Goal: Information Seeking & Learning: Compare options

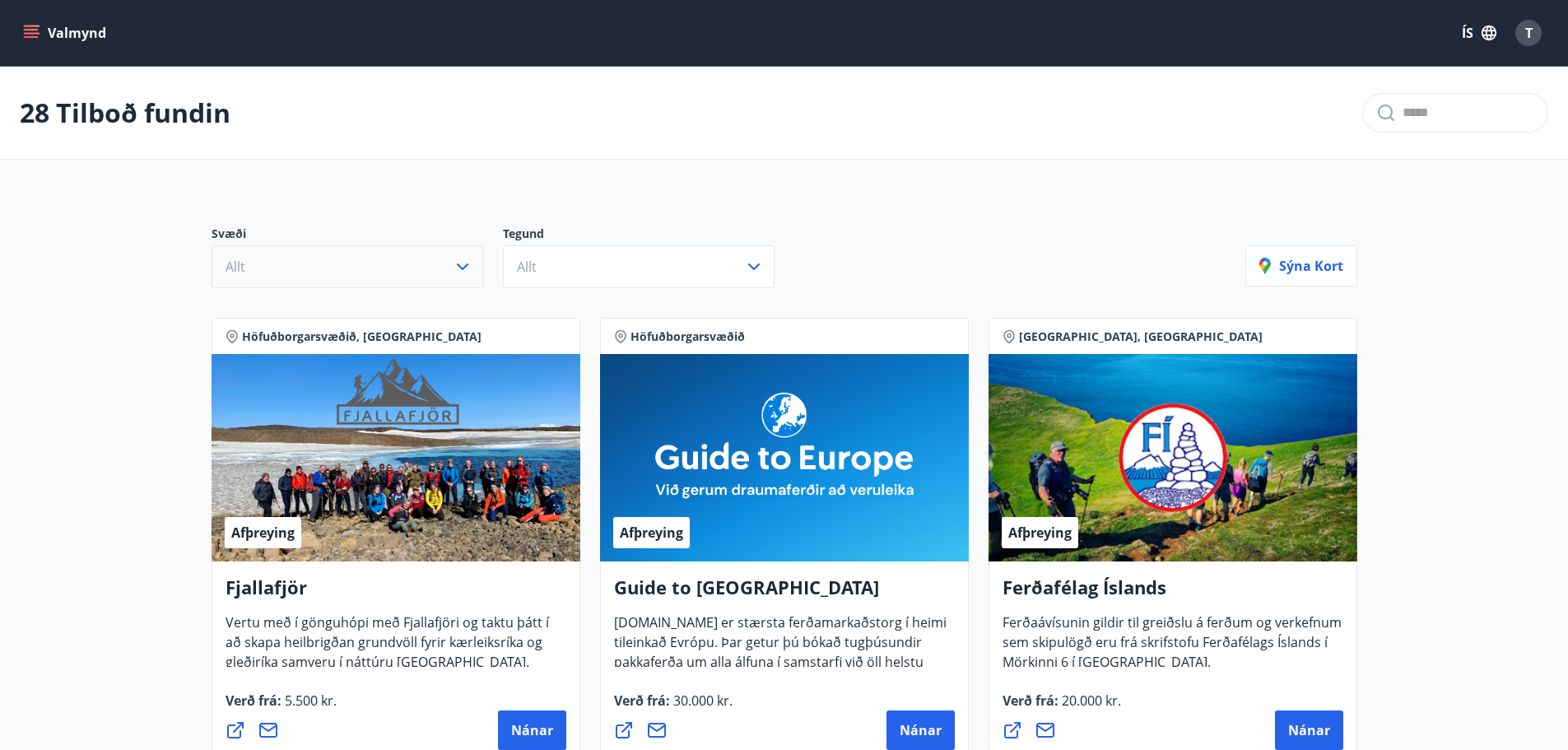
click at [321, 273] on button "Allt" at bounding box center [347, 267] width 272 height 43
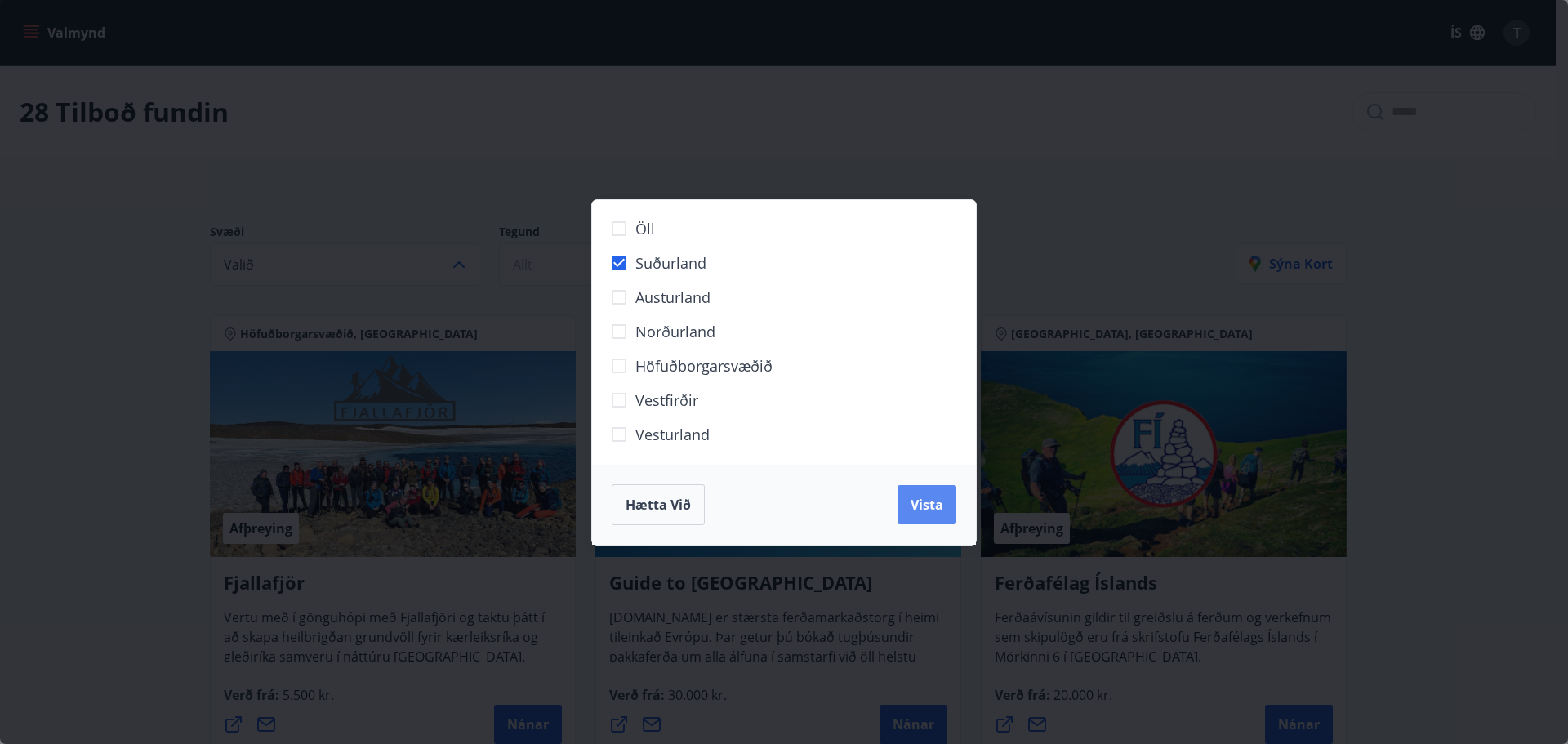
click at [938, 499] on span "Vista" at bounding box center [927, 505] width 33 height 18
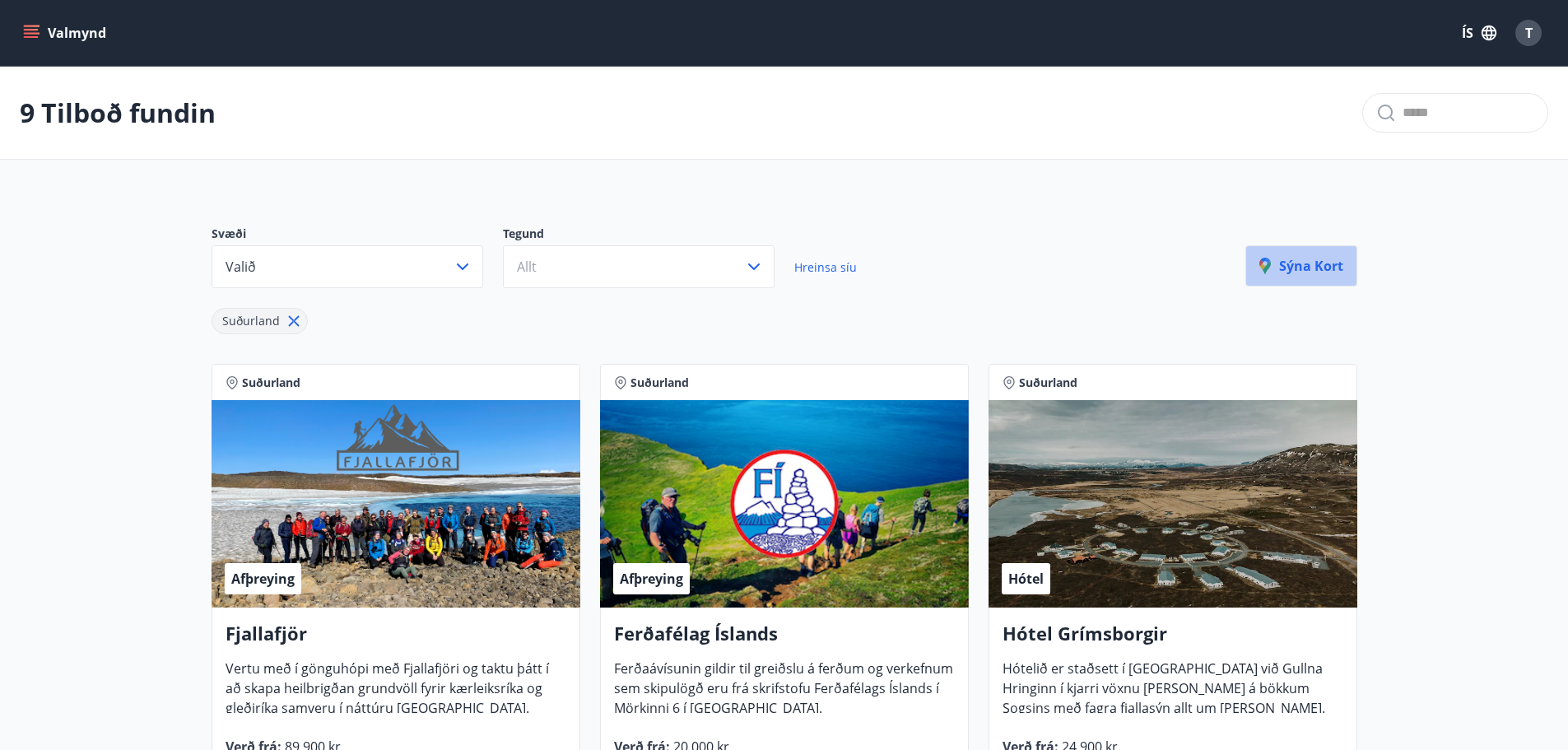
click at [1319, 277] on button "Sýna kort" at bounding box center [1301, 266] width 112 height 41
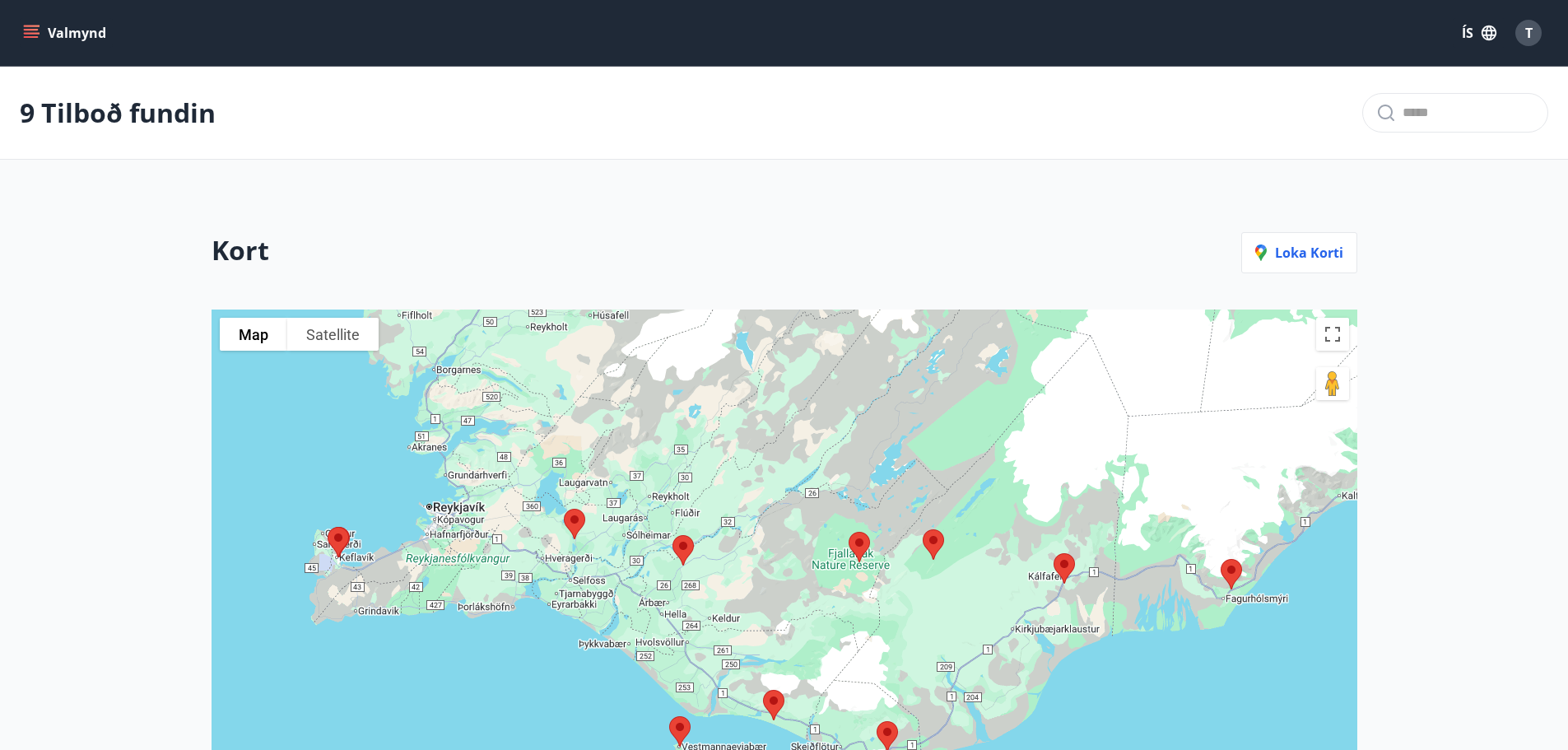
click at [685, 550] on img at bounding box center [684, 550] width 35 height 44
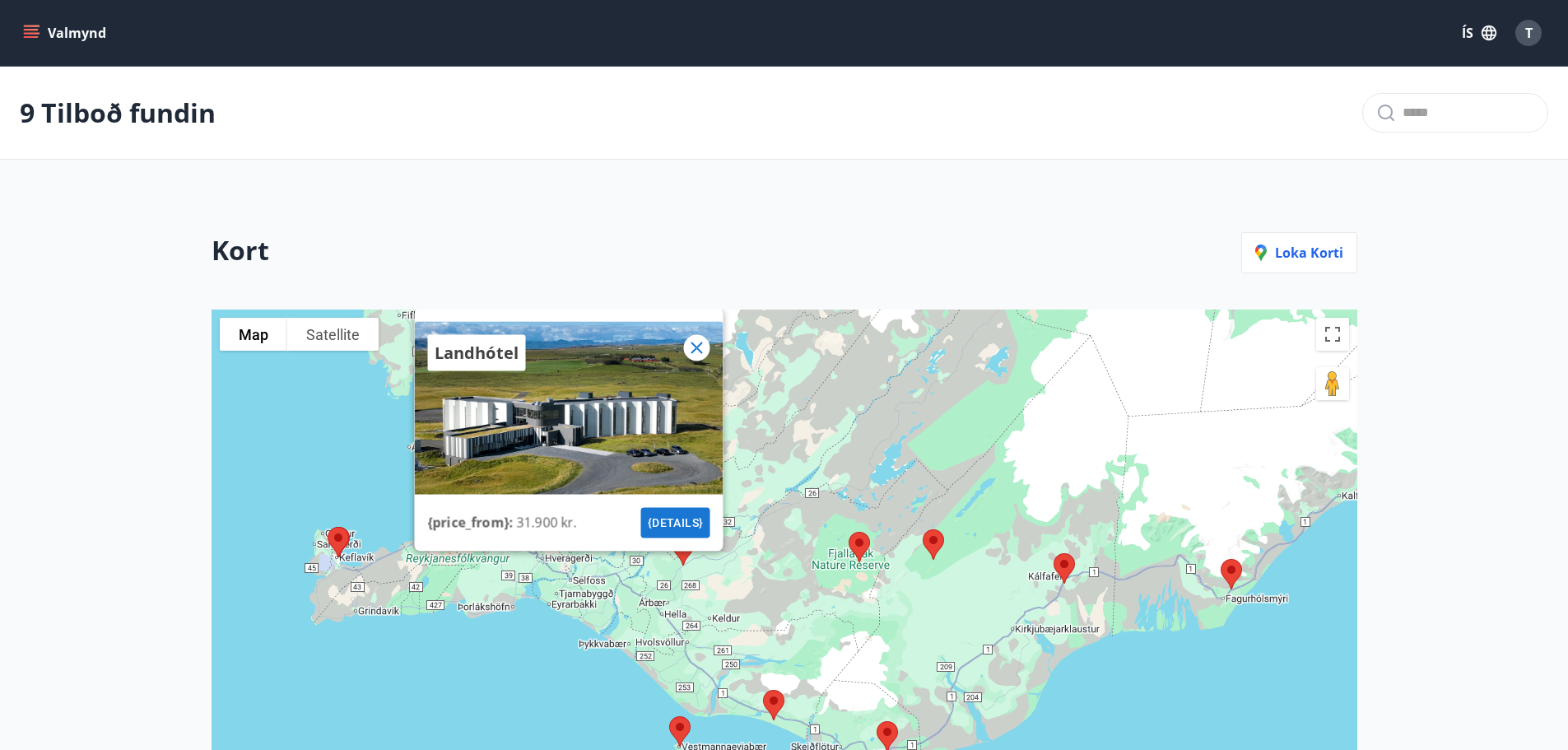
click at [701, 356] on icon at bounding box center [696, 347] width 20 height 20
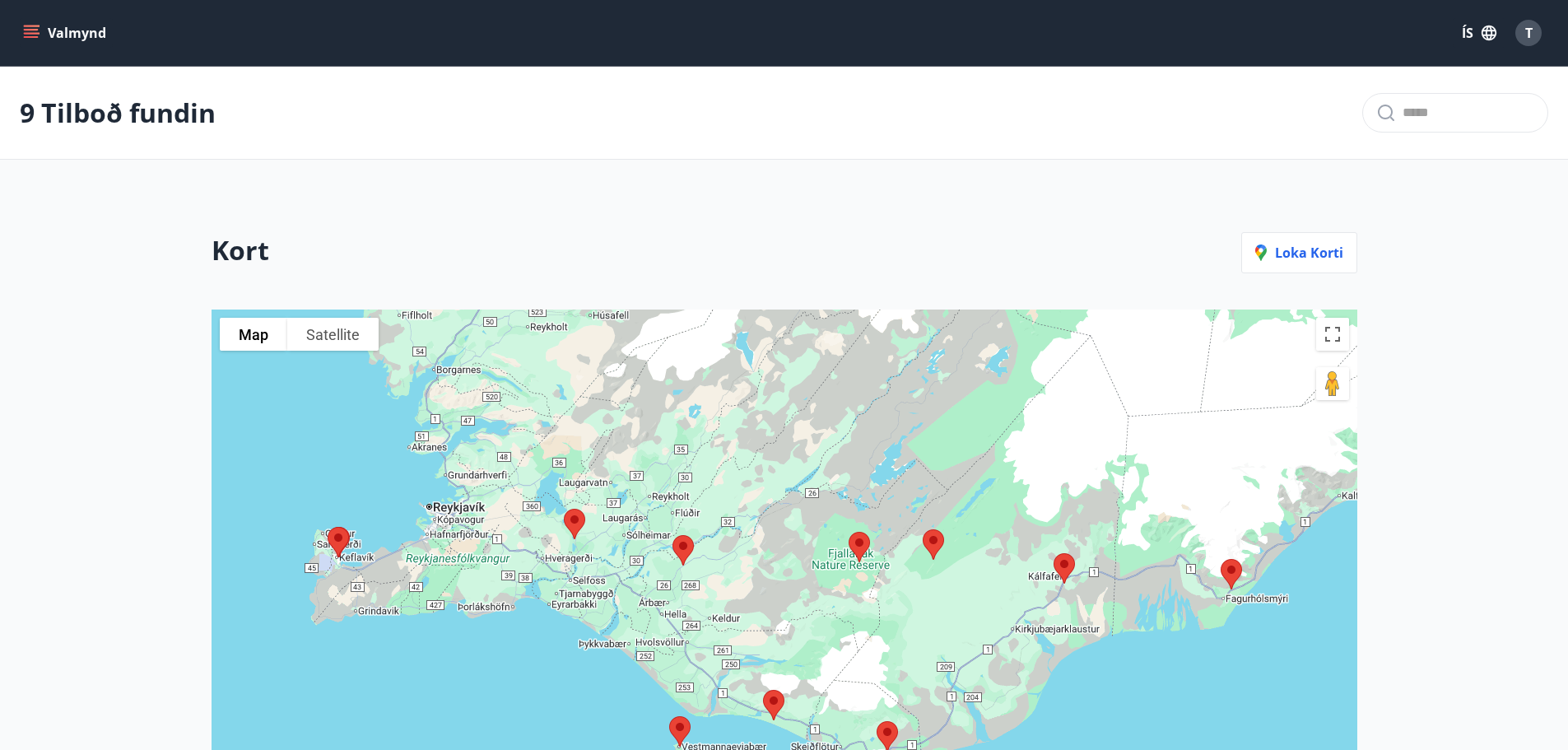
click at [573, 509] on img at bounding box center [575, 524] width 35 height 44
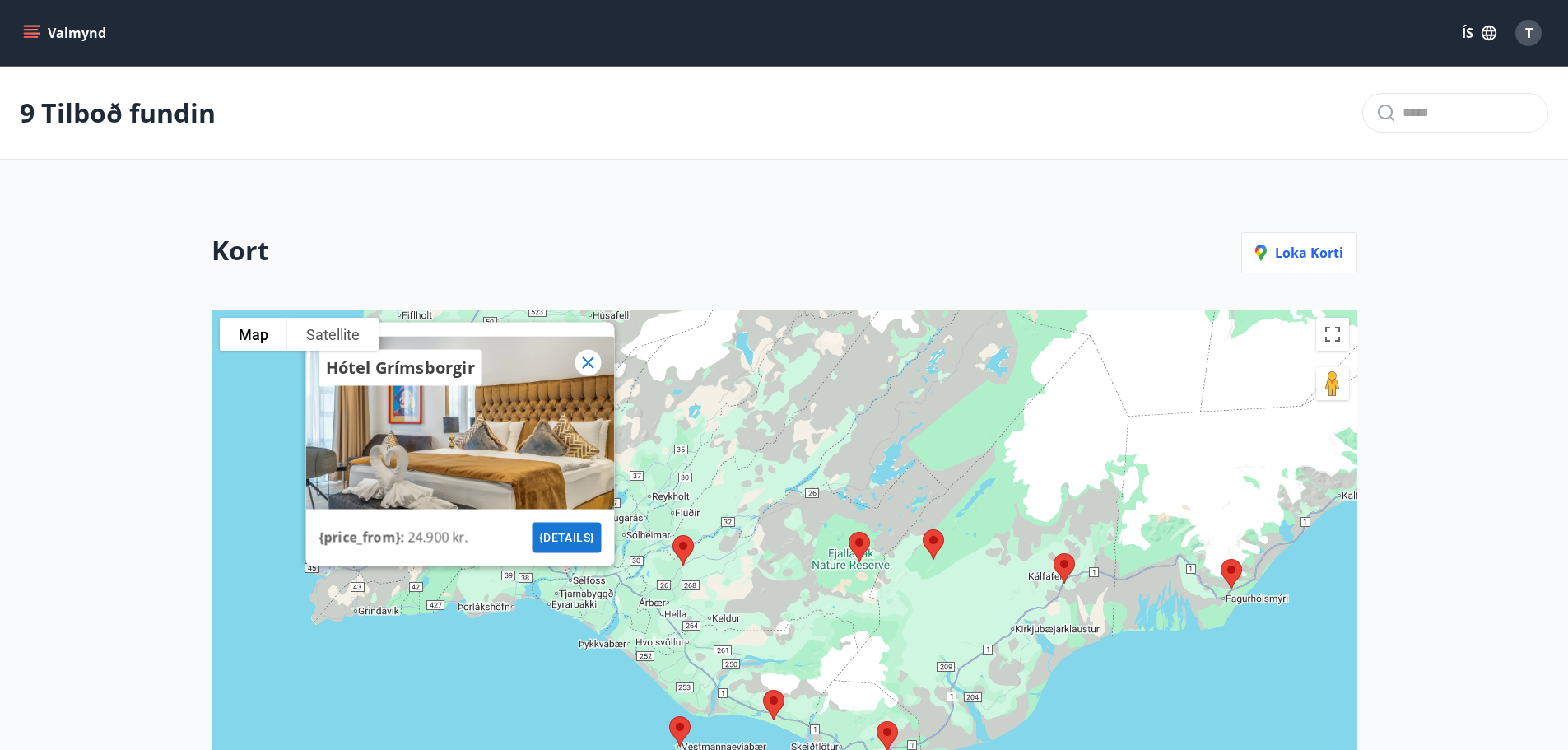
click at [557, 525] on button "{details}" at bounding box center [566, 537] width 69 height 31
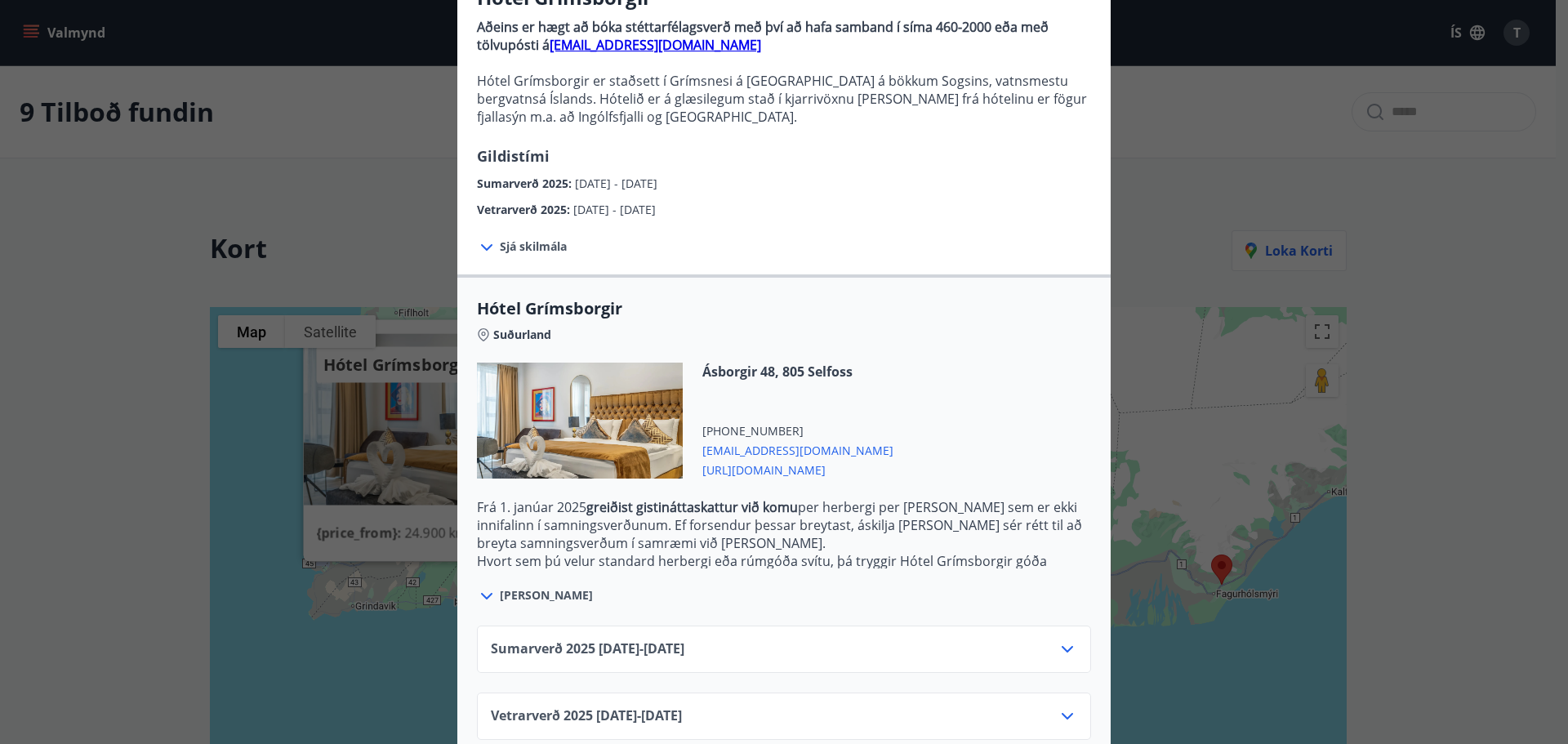
scroll to position [187, 0]
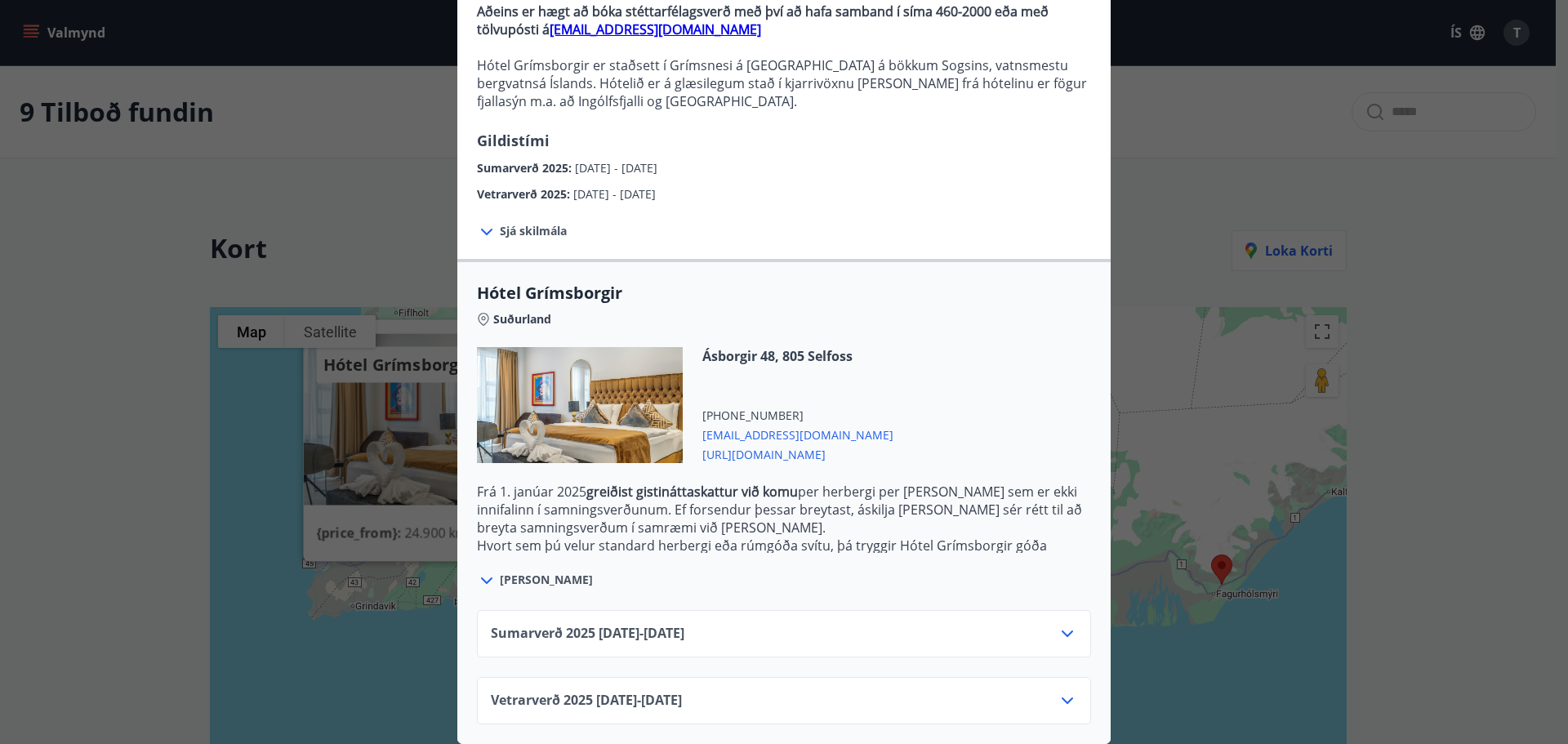
click at [1062, 624] on icon at bounding box center [1067, 634] width 20 height 20
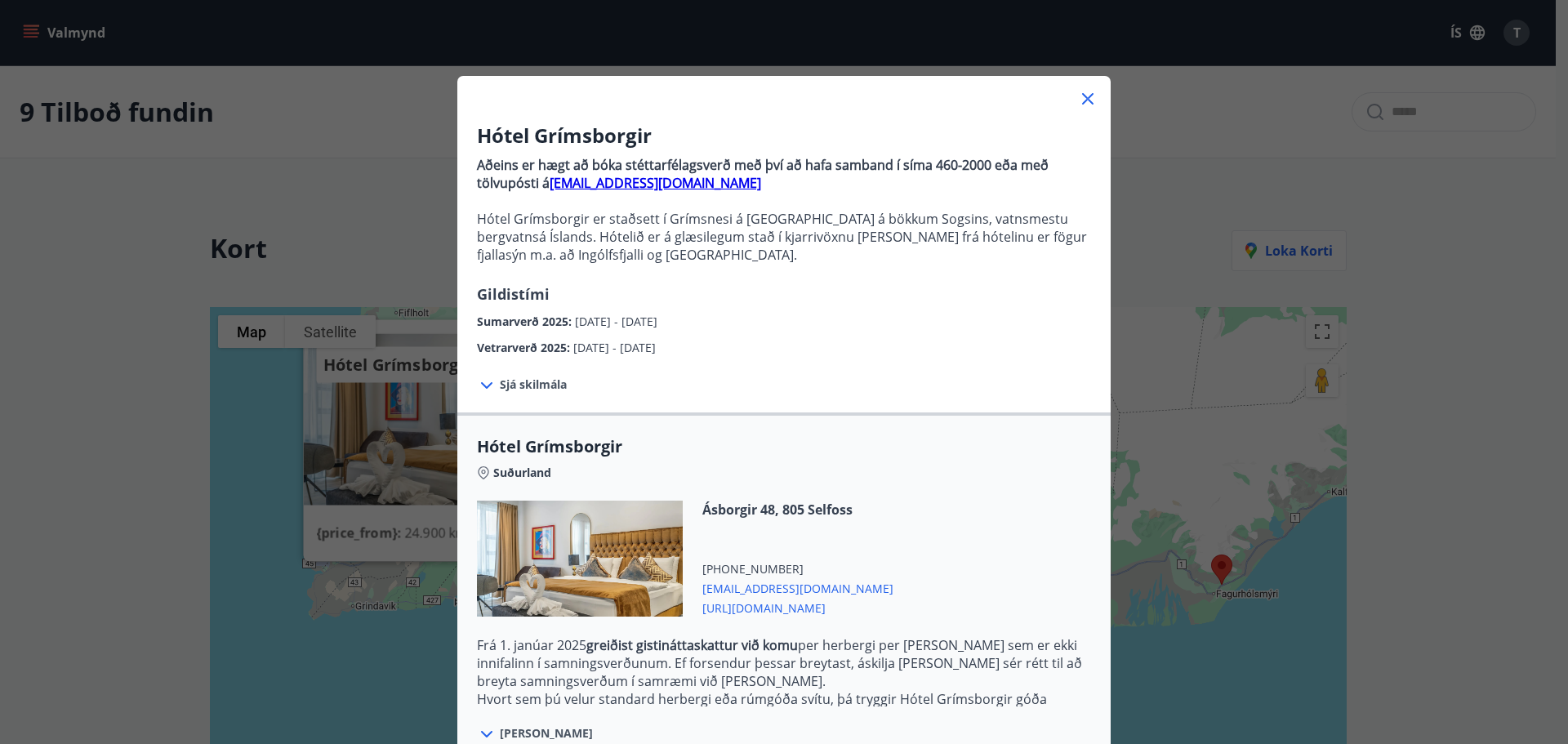
scroll to position [0, 0]
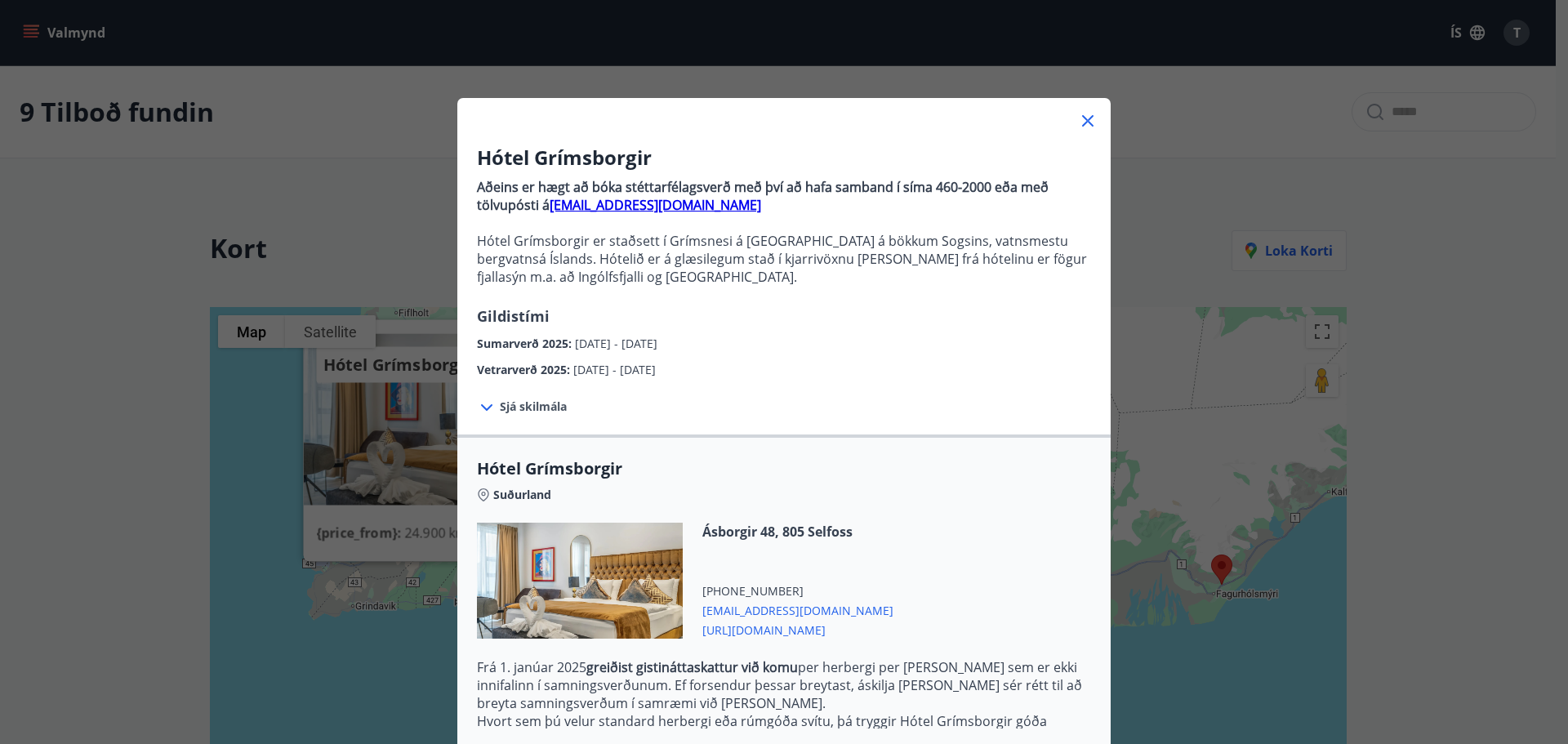
click at [1091, 117] on icon at bounding box center [1088, 121] width 20 height 20
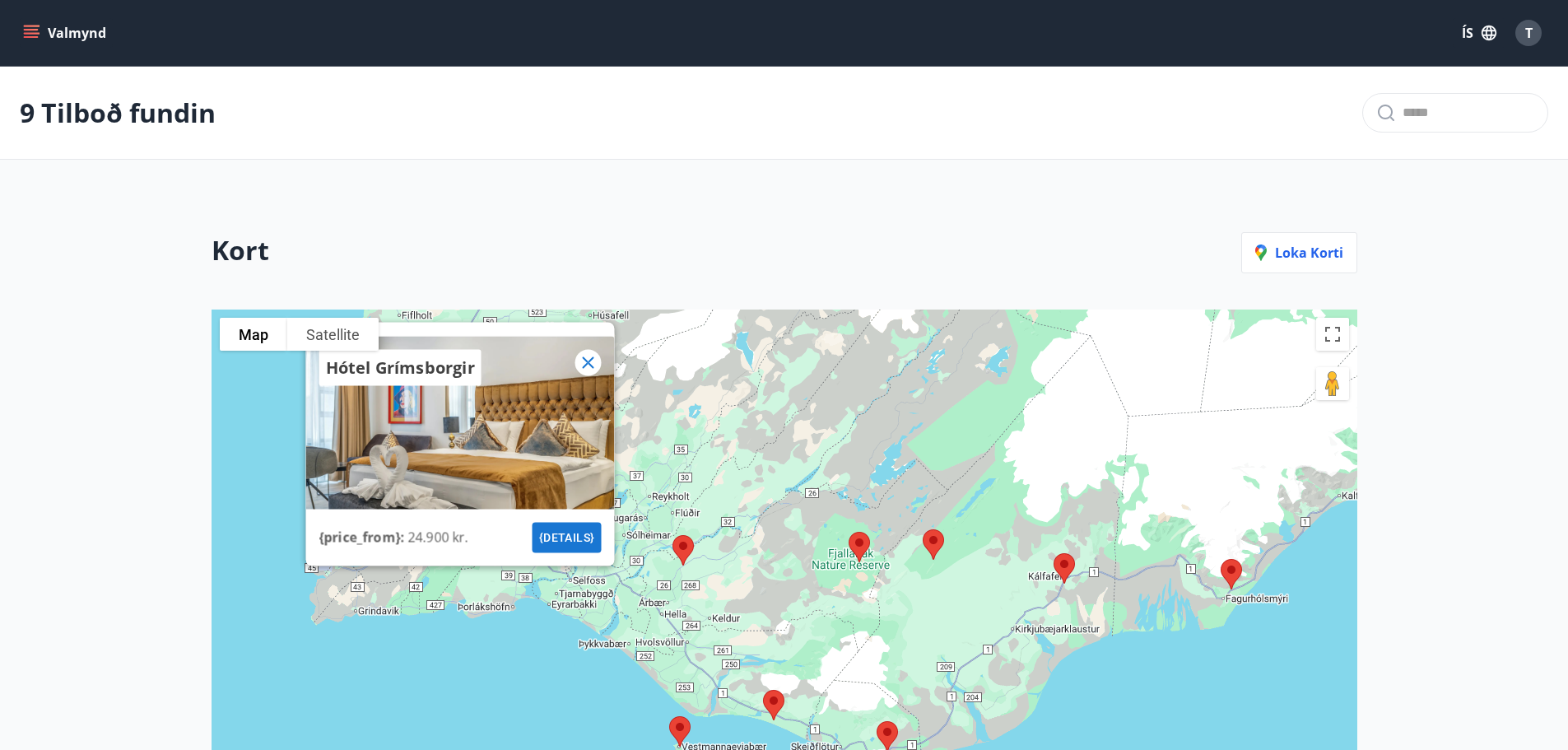
click at [693, 549] on img at bounding box center [684, 550] width 35 height 44
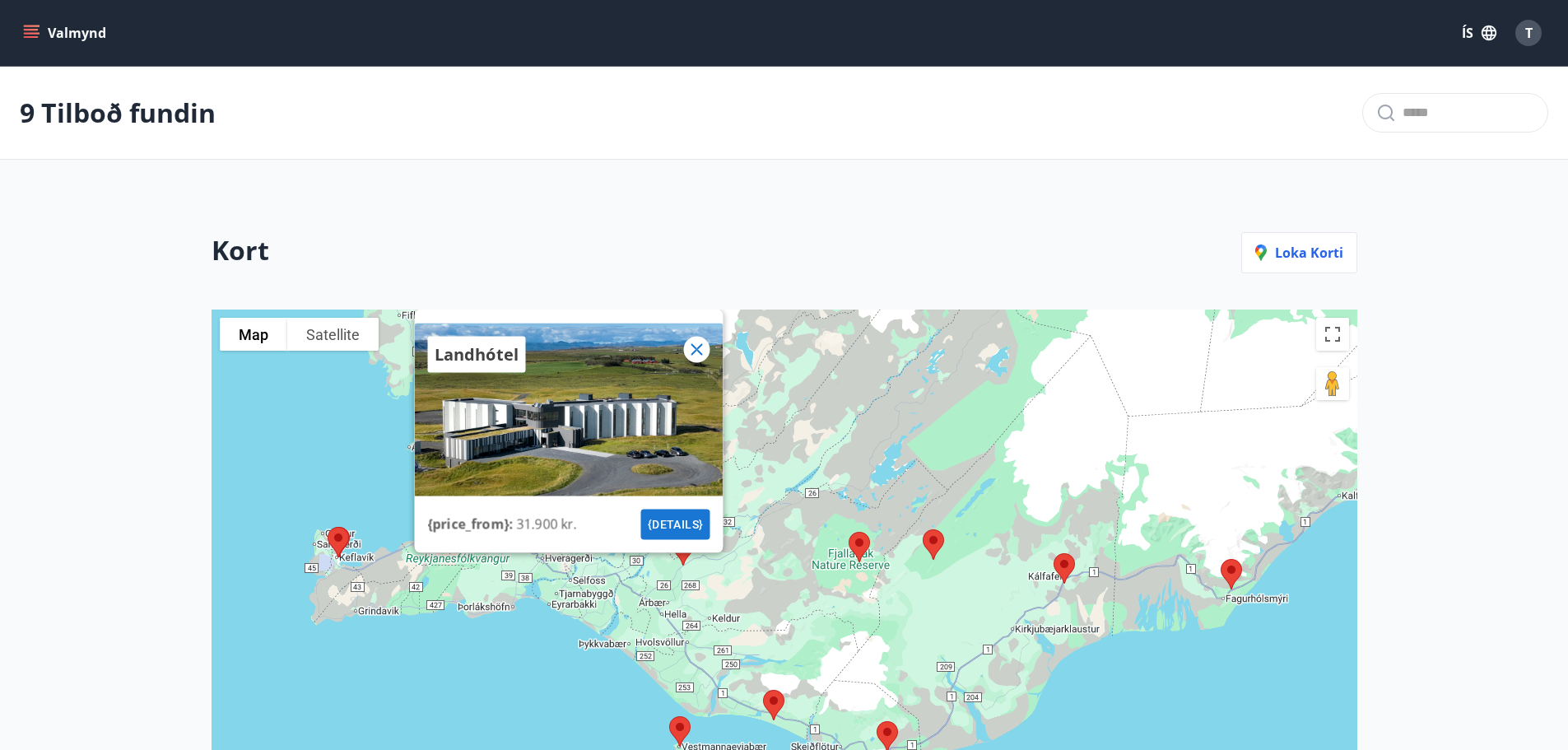
click at [680, 527] on button "{details}" at bounding box center [675, 524] width 69 height 31
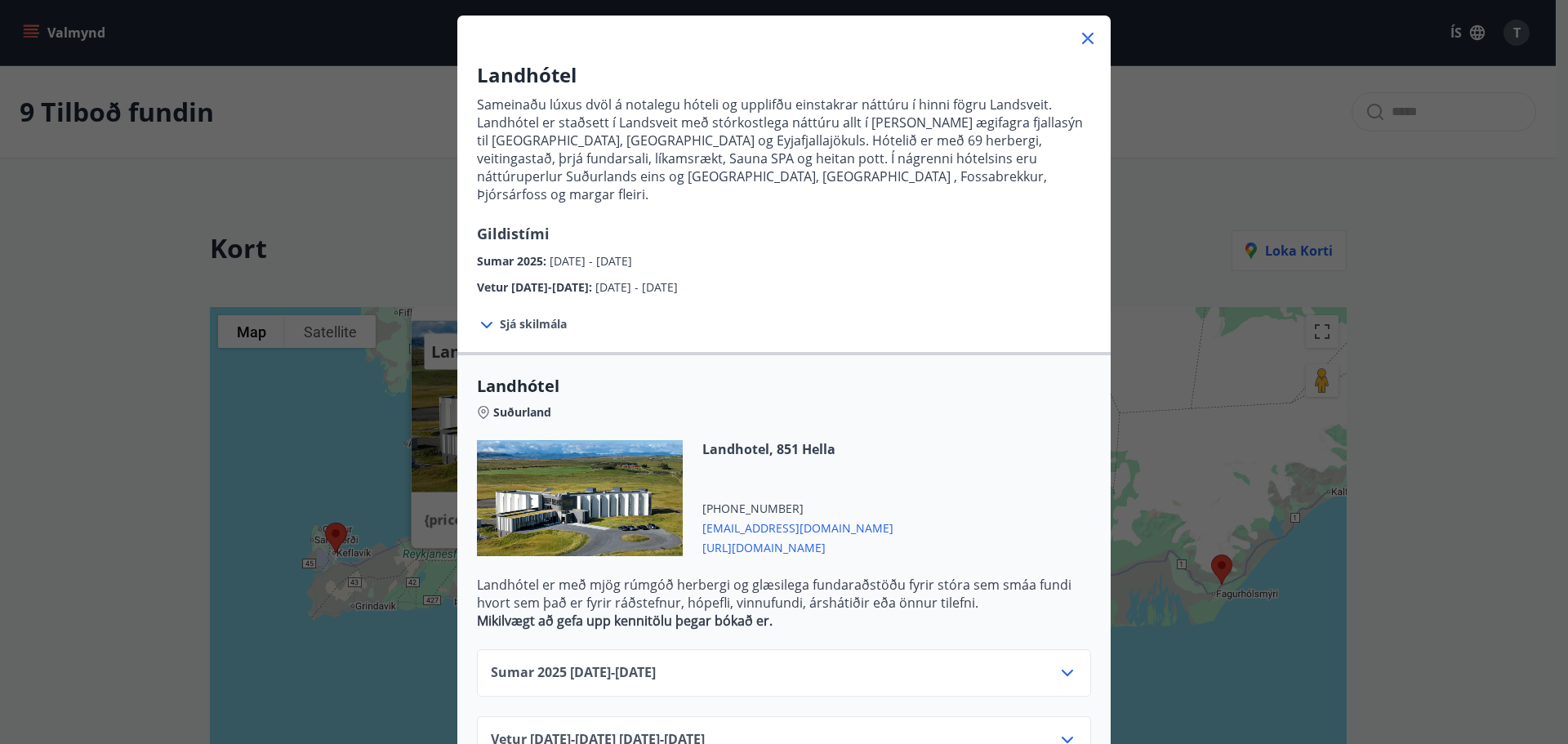
scroll to position [116, 0]
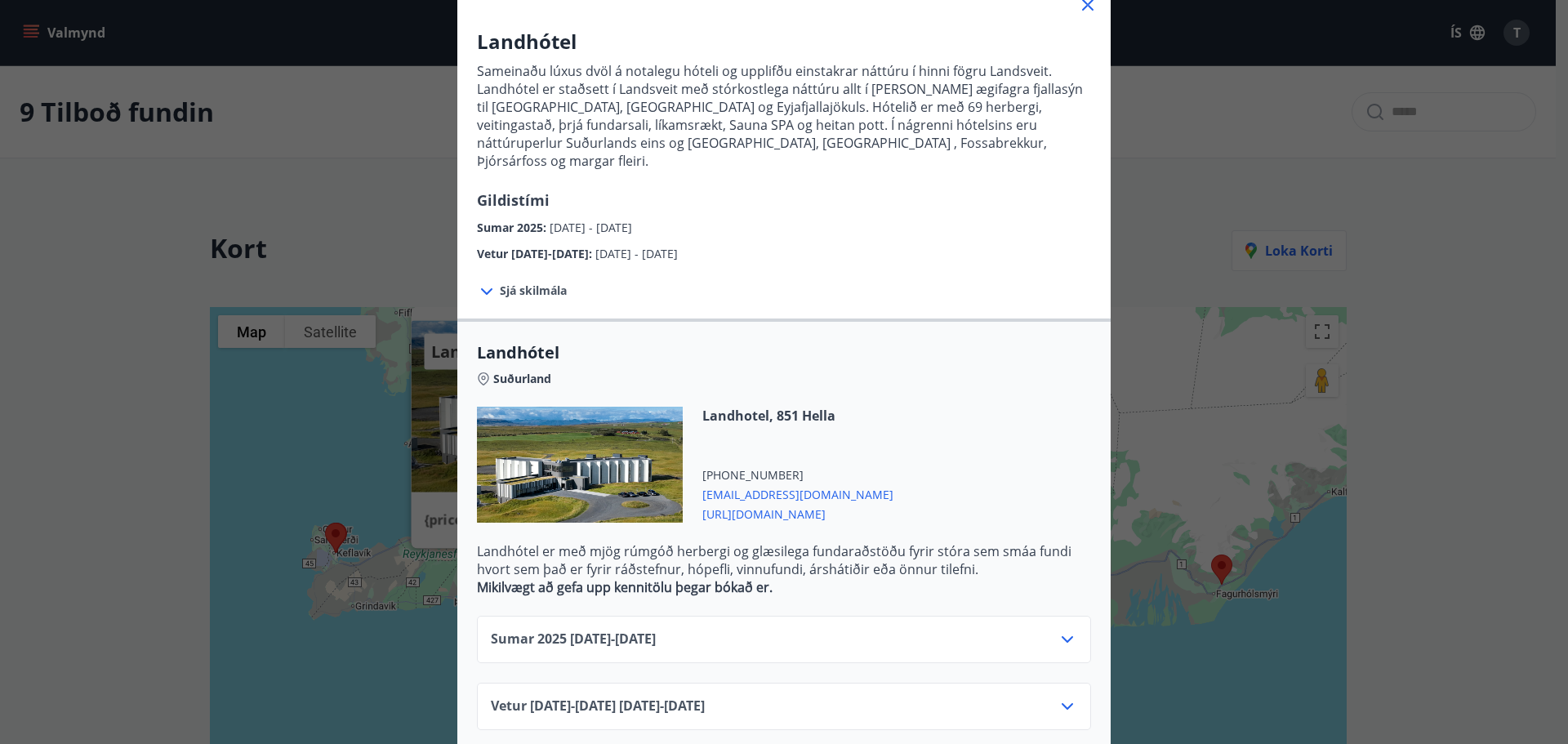
click at [941, 630] on div "Sumar [PHONE_NUMBER][DATE] - [DATE]" at bounding box center [784, 646] width 586 height 33
click at [1057, 630] on icon at bounding box center [1067, 640] width 20 height 20
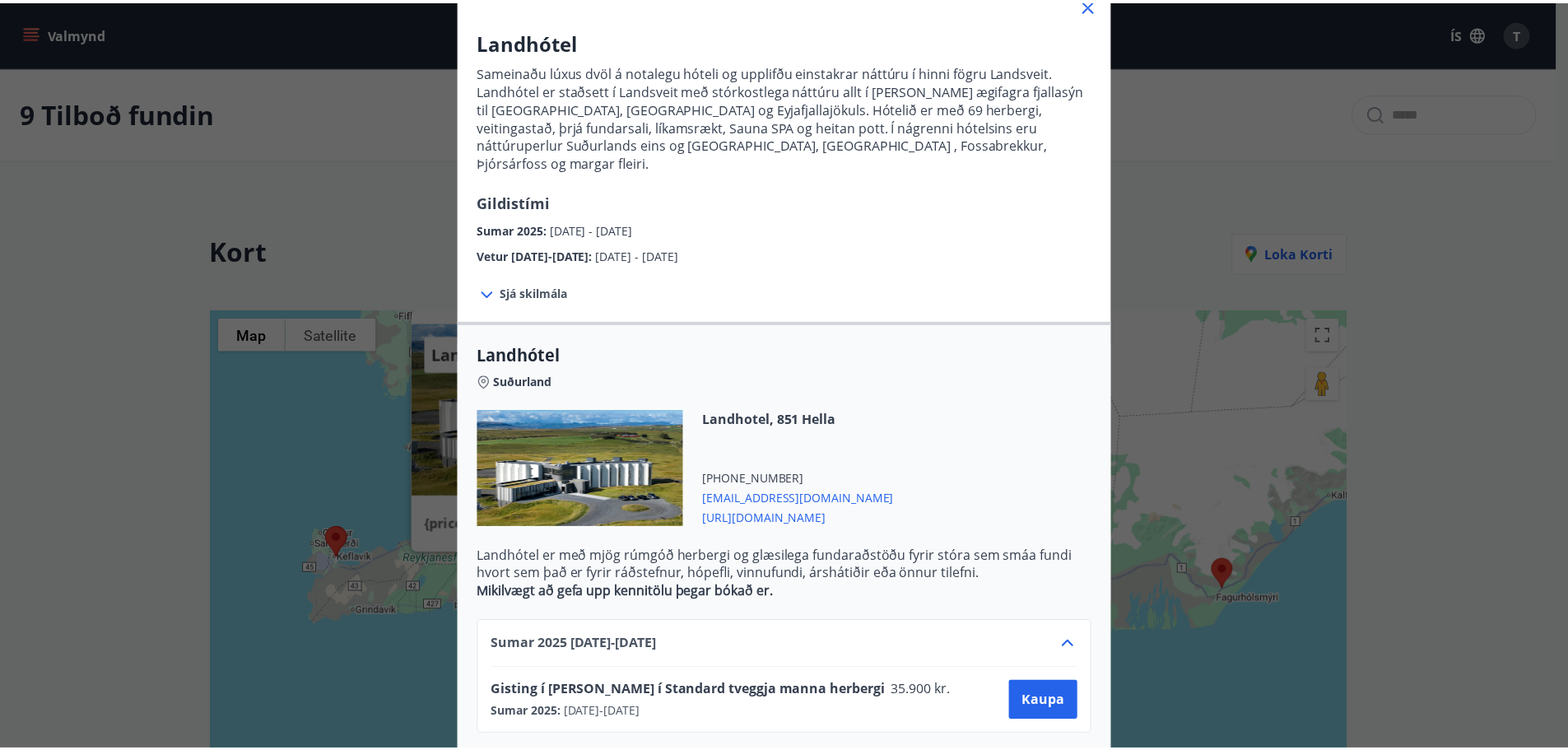
scroll to position [184, 0]
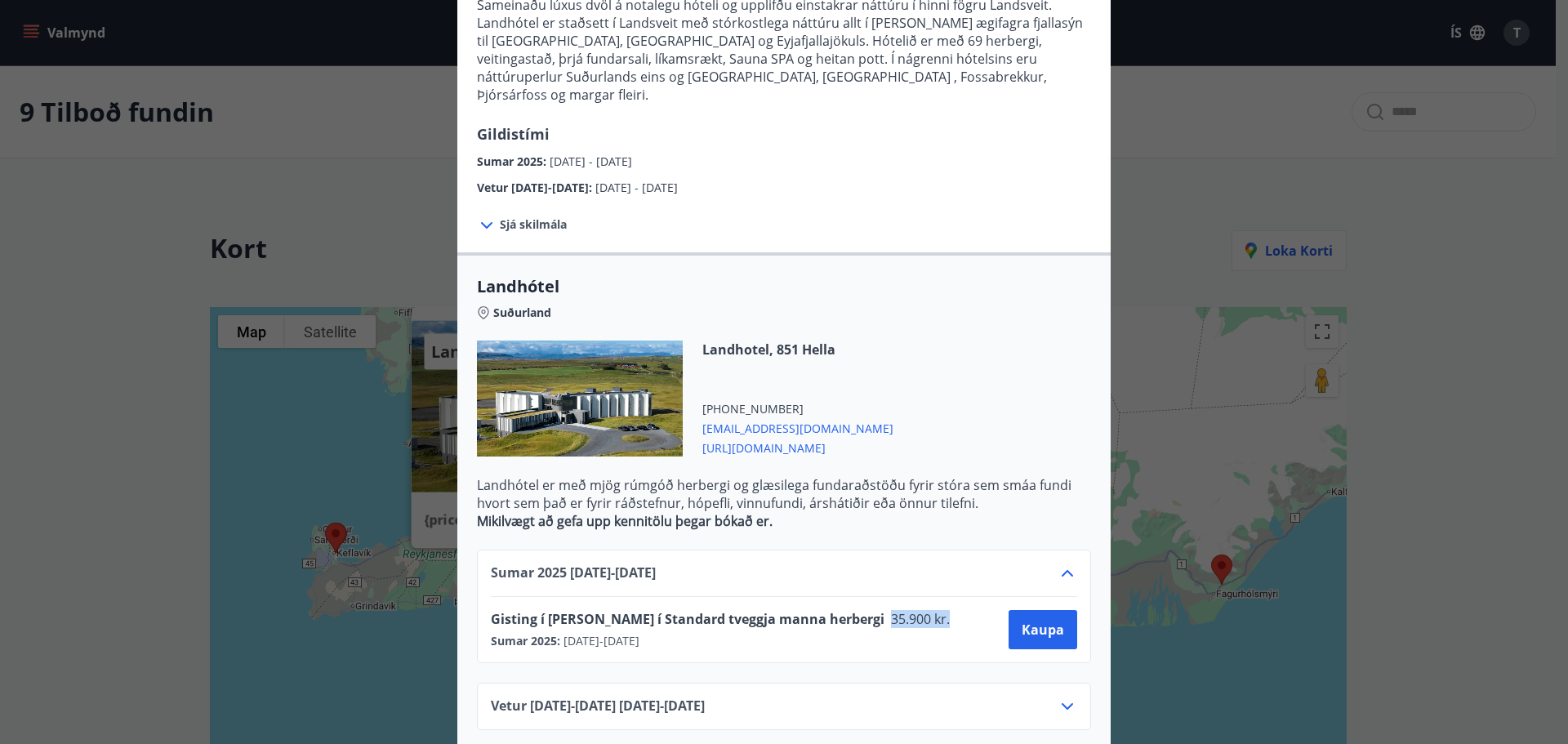
drag, startPoint x: 925, startPoint y: 600, endPoint x: 829, endPoint y: 601, distance: 96.0
click at [829, 610] on div "Gisting í [PERSON_NAME] í Standard tveggja manna herbergi 35.900 kr. Sumar 2025…" at bounding box center [784, 630] width 586 height 39
copy span "35.900 kr."
click at [1062, 696] on icon at bounding box center [1067, 706] width 20 height 20
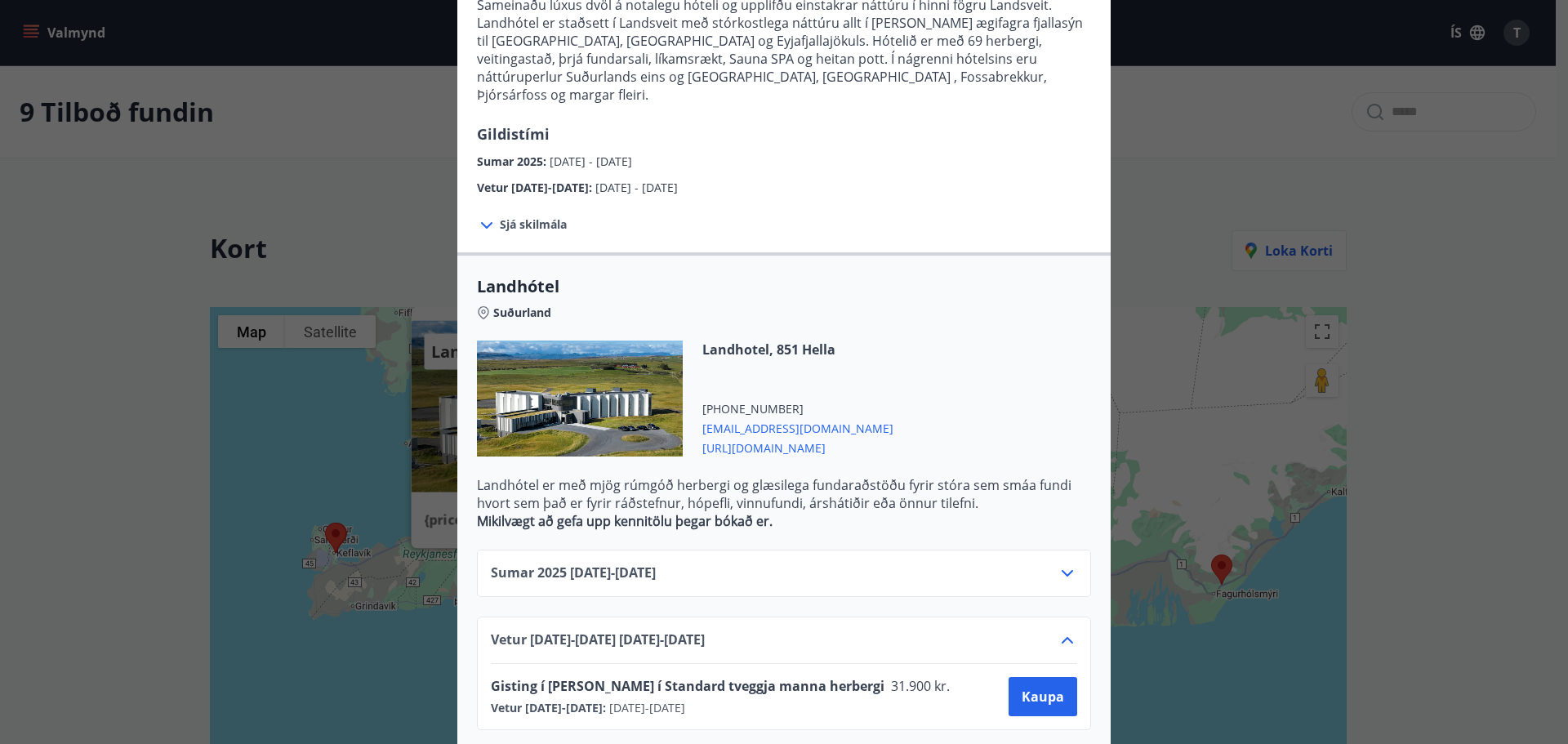
click at [280, 188] on div "Landhótel Sameinaðu lúxus dvöl á notalegu hóteli og upplifðu einstakrar náttúru…" at bounding box center [784, 189] width 1568 height 744
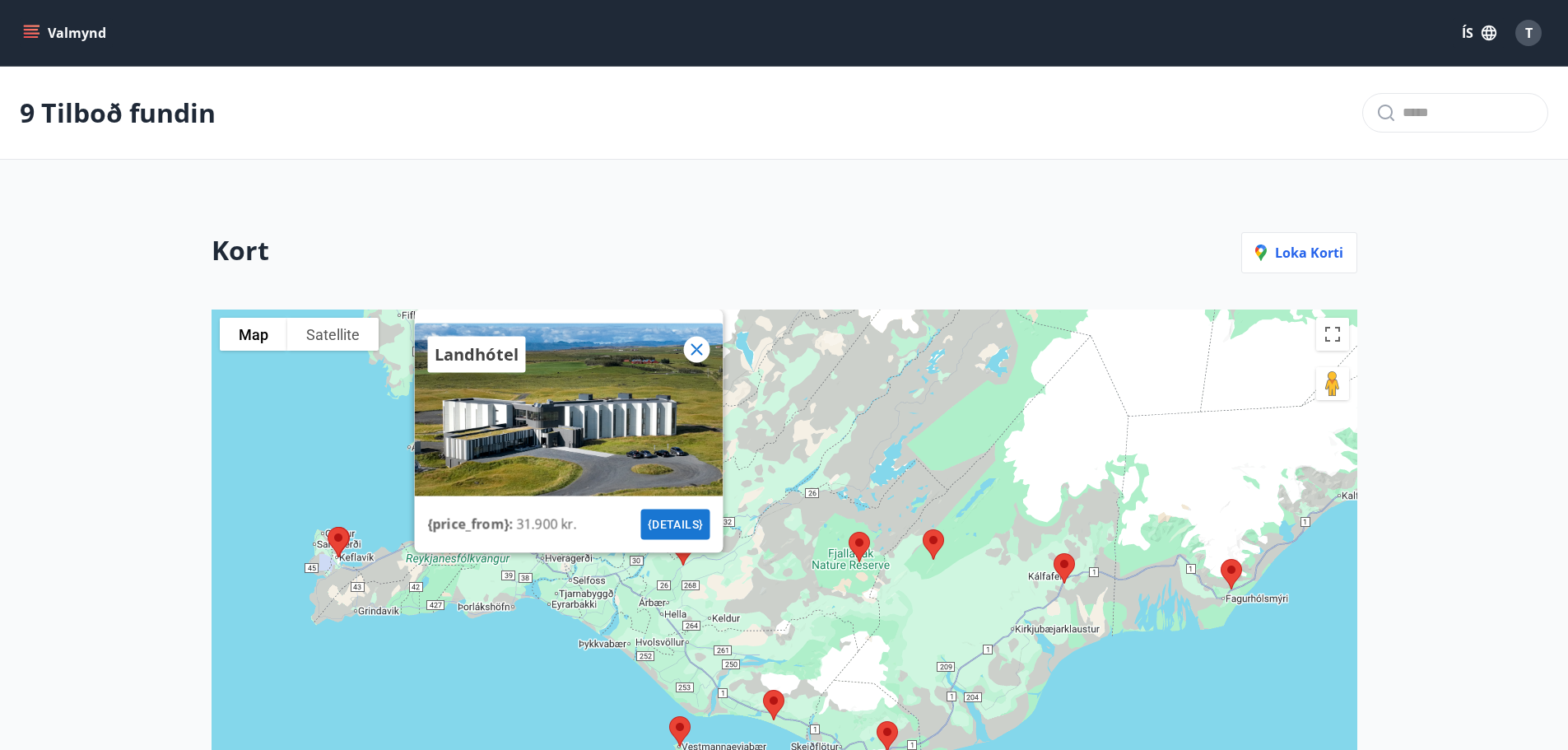
click at [699, 351] on icon at bounding box center [696, 349] width 12 height 12
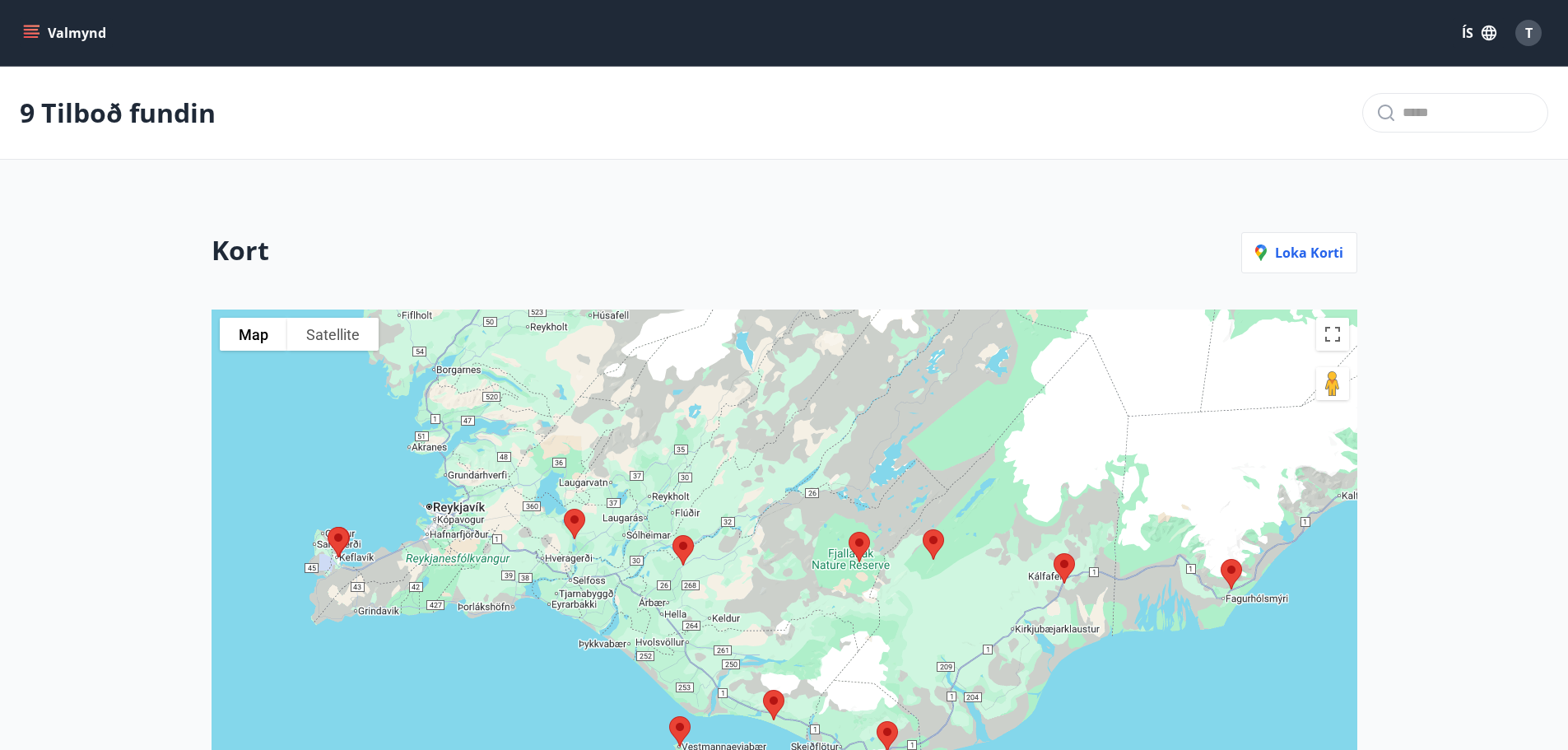
click at [578, 518] on img at bounding box center [575, 524] width 35 height 44
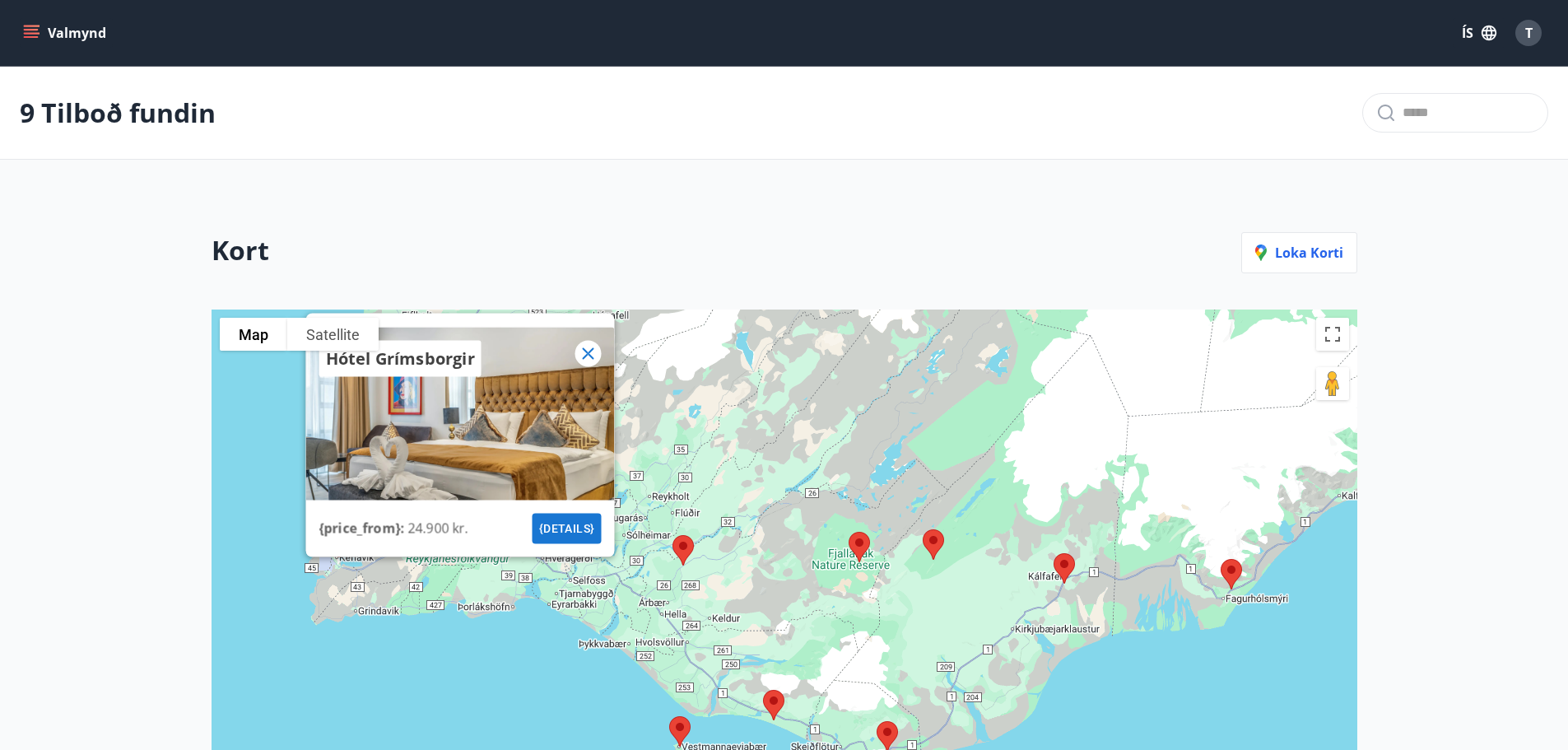
click at [588, 346] on icon at bounding box center [588, 353] width 20 height 20
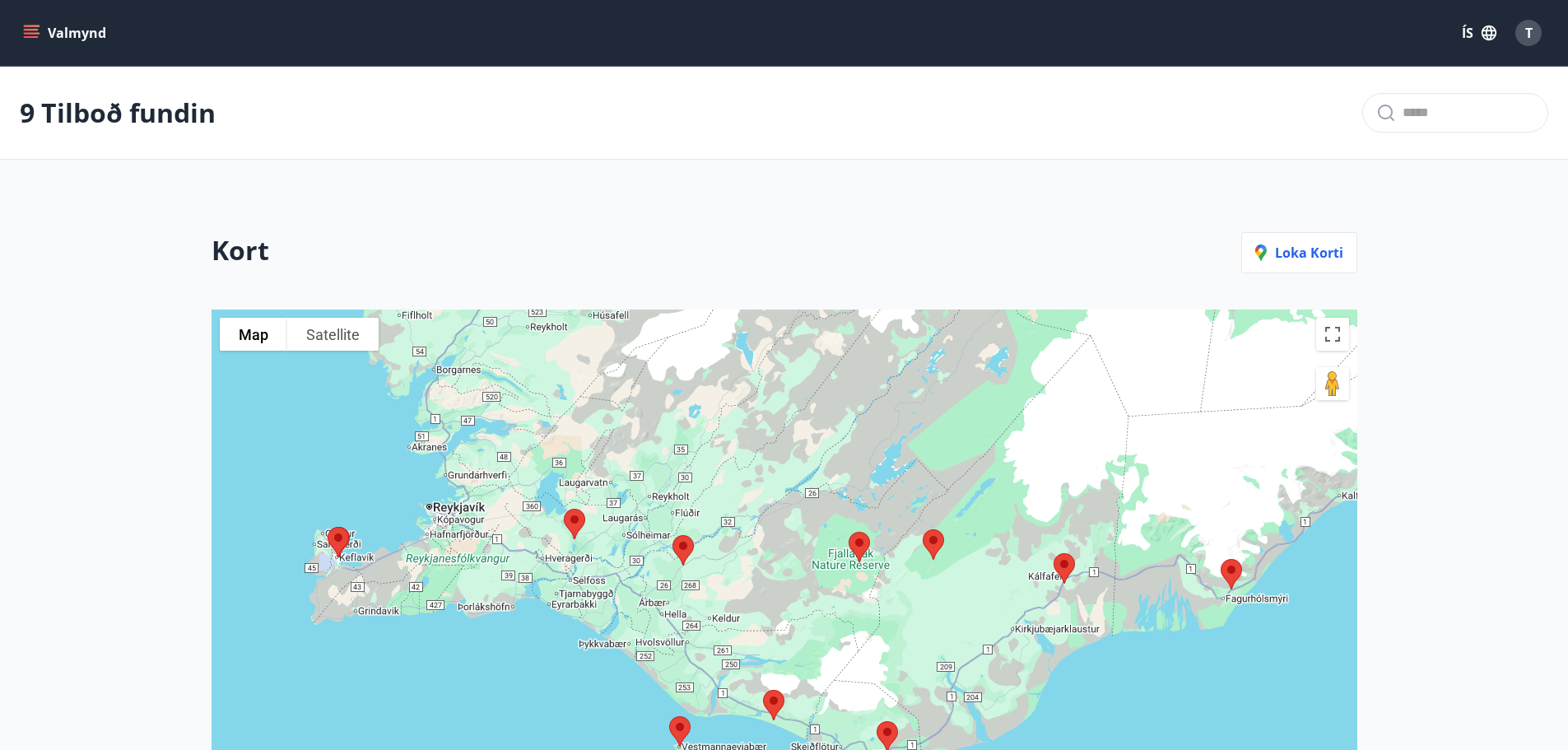
click at [776, 704] on img at bounding box center [774, 705] width 35 height 44
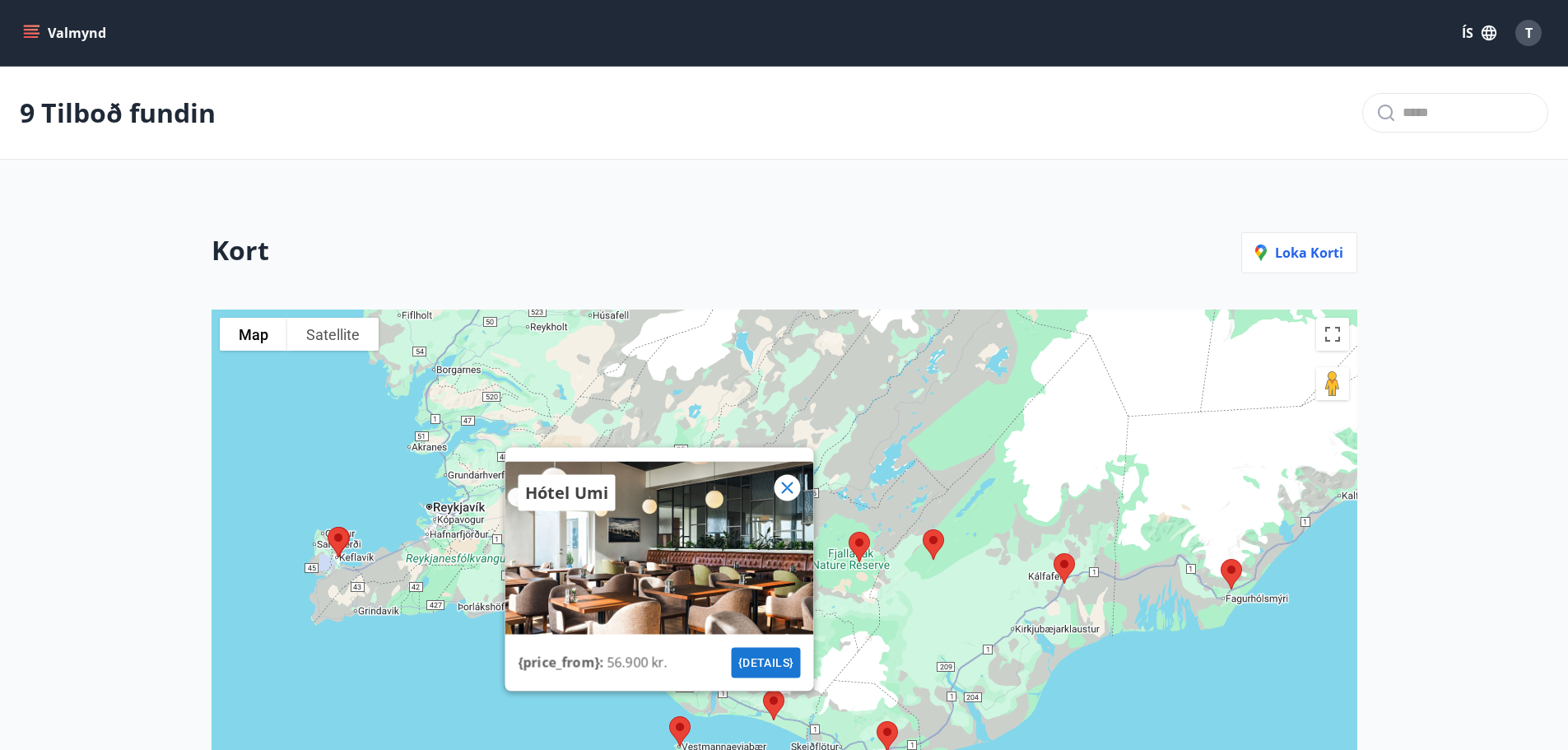
click at [781, 486] on icon at bounding box center [787, 487] width 20 height 20
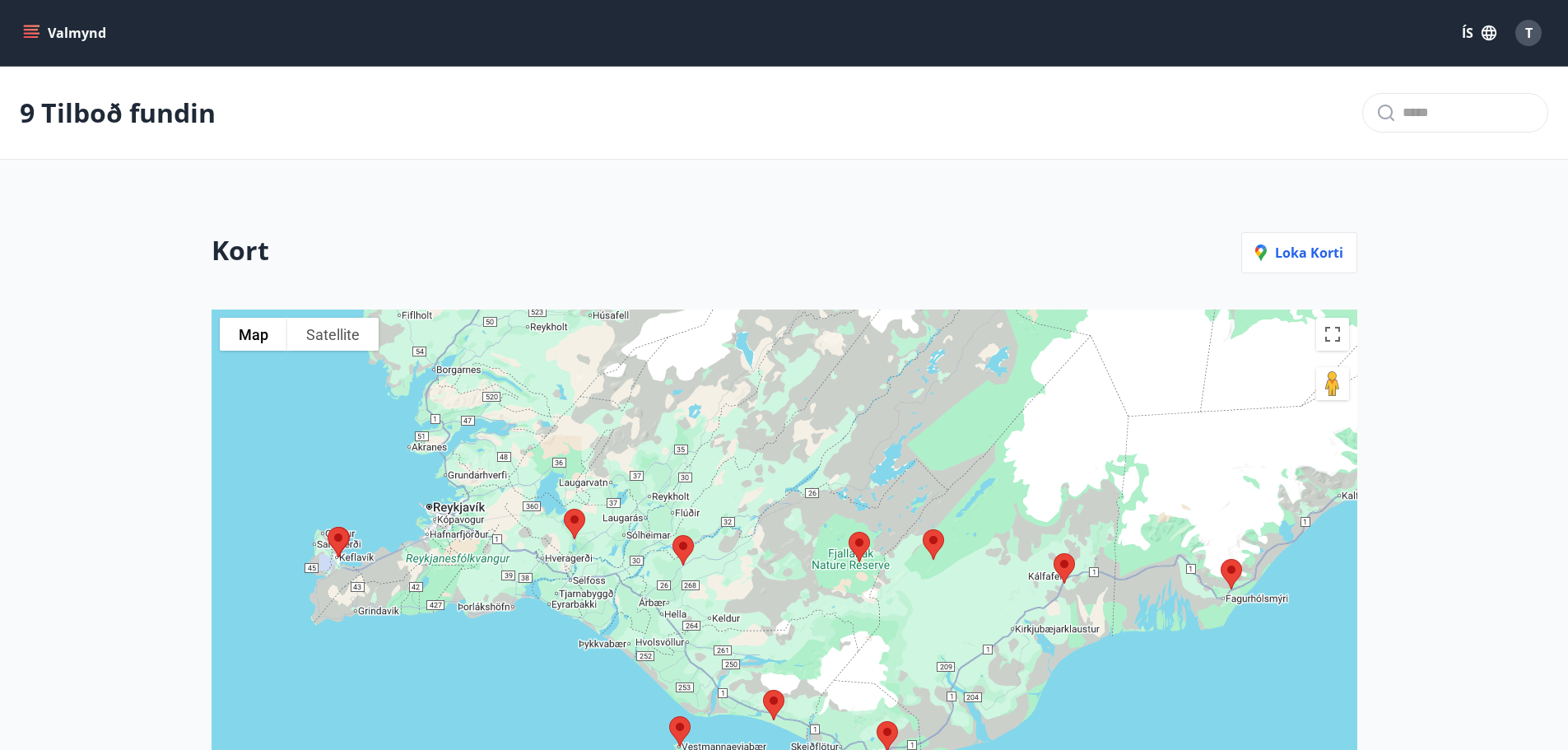
click at [858, 536] on img at bounding box center [859, 547] width 35 height 44
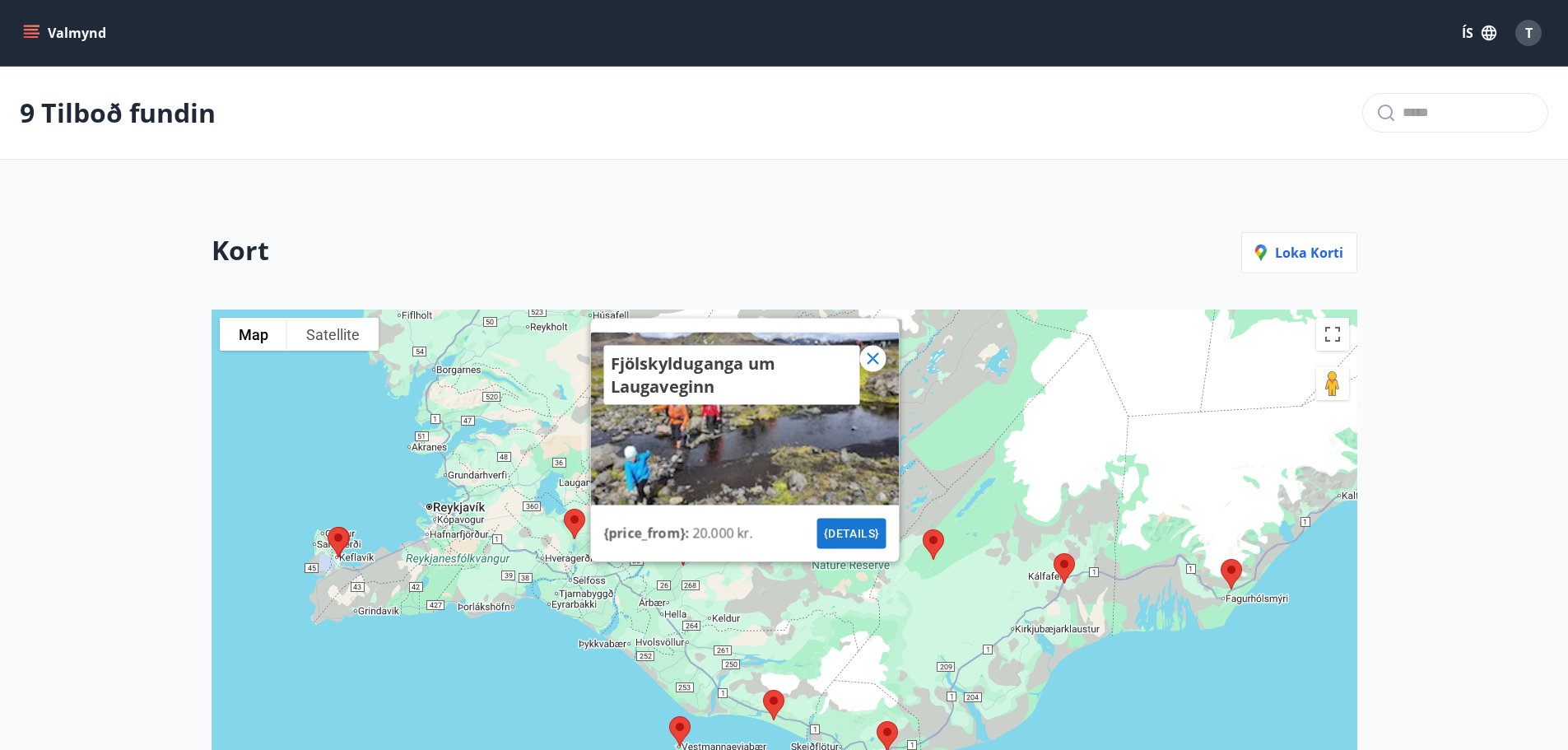
click at [872, 357] on icon at bounding box center [873, 358] width 12 height 12
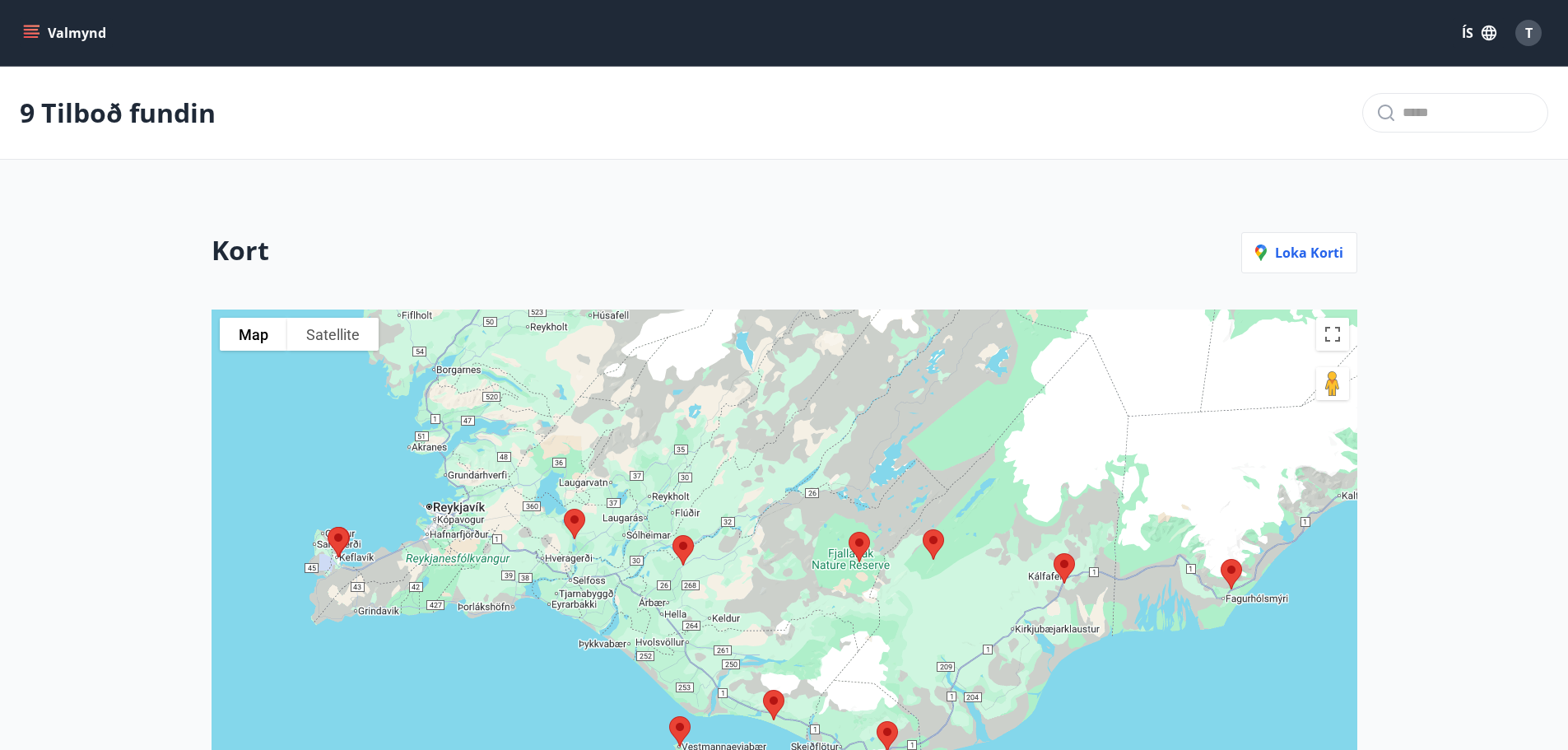
click at [878, 725] on img at bounding box center [888, 736] width 35 height 44
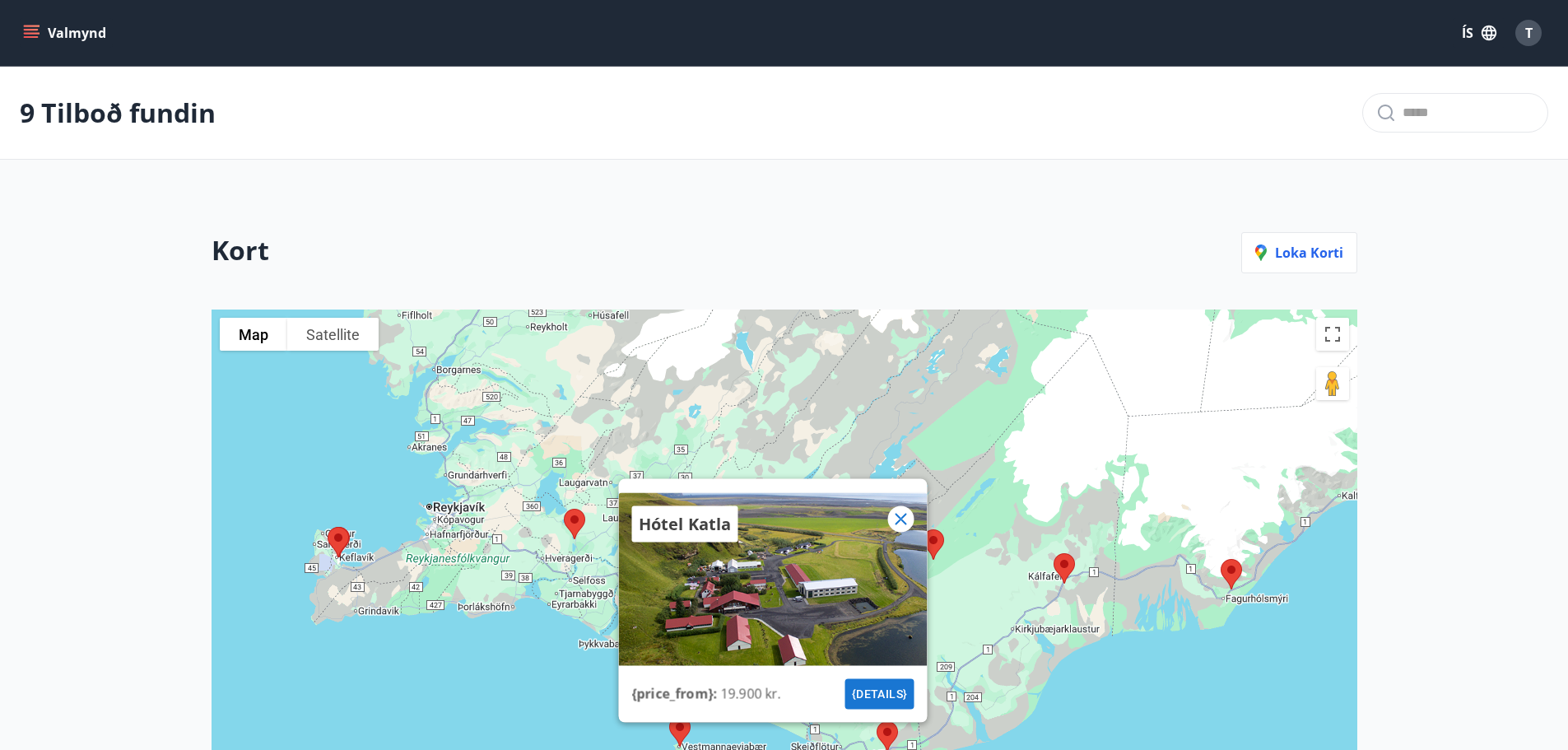
click at [907, 513] on icon at bounding box center [901, 519] width 20 height 20
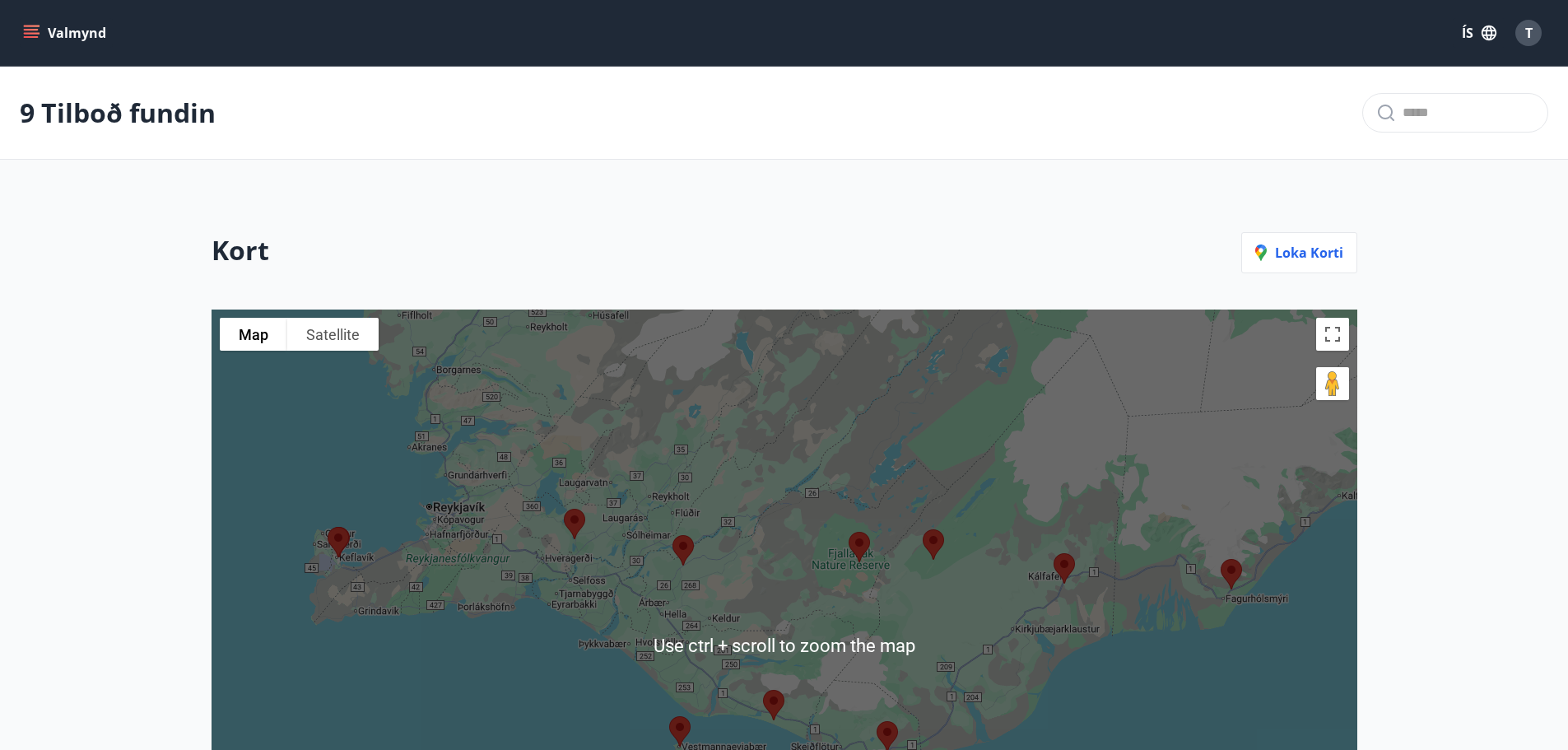
scroll to position [385, 0]
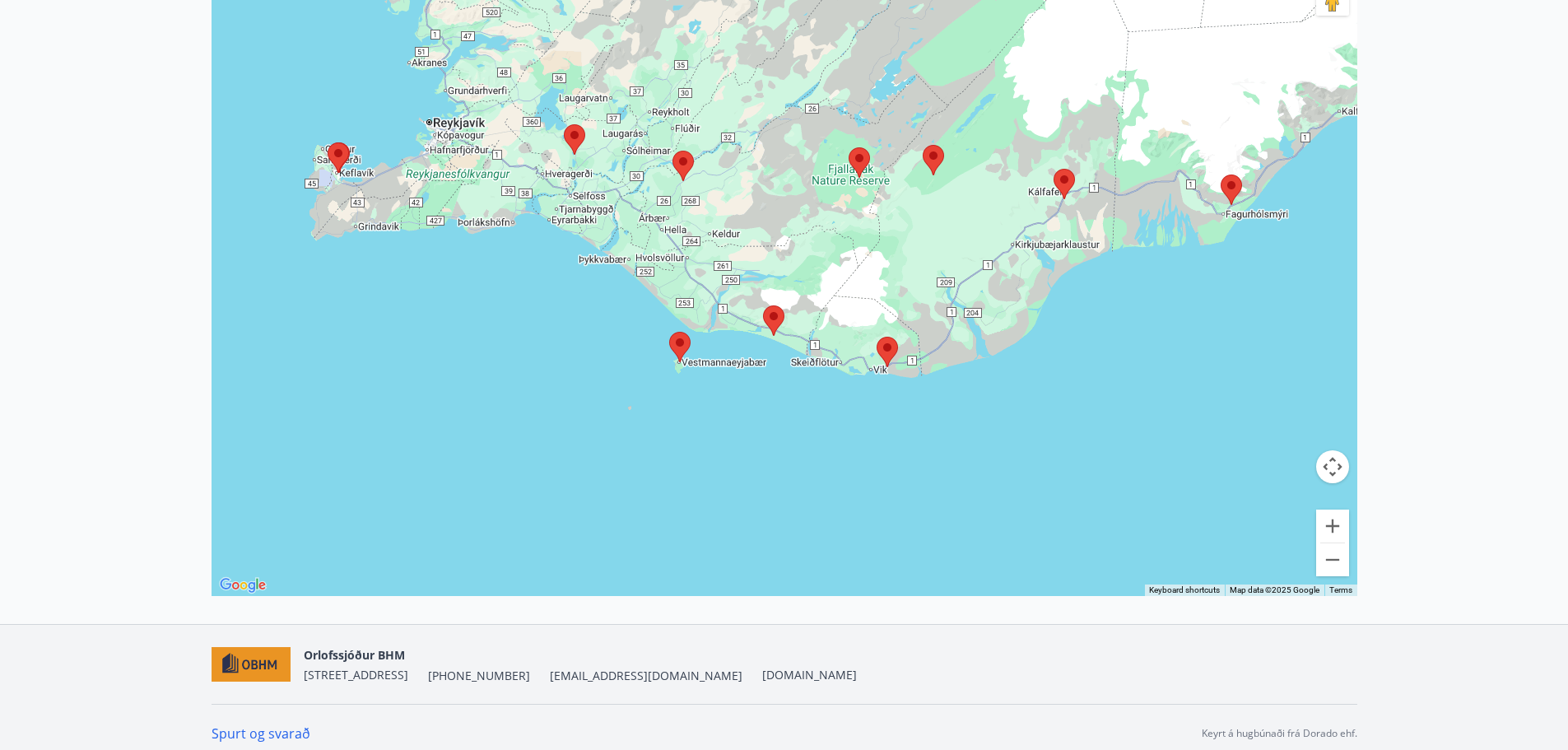
click at [884, 352] on img at bounding box center [888, 351] width 35 height 44
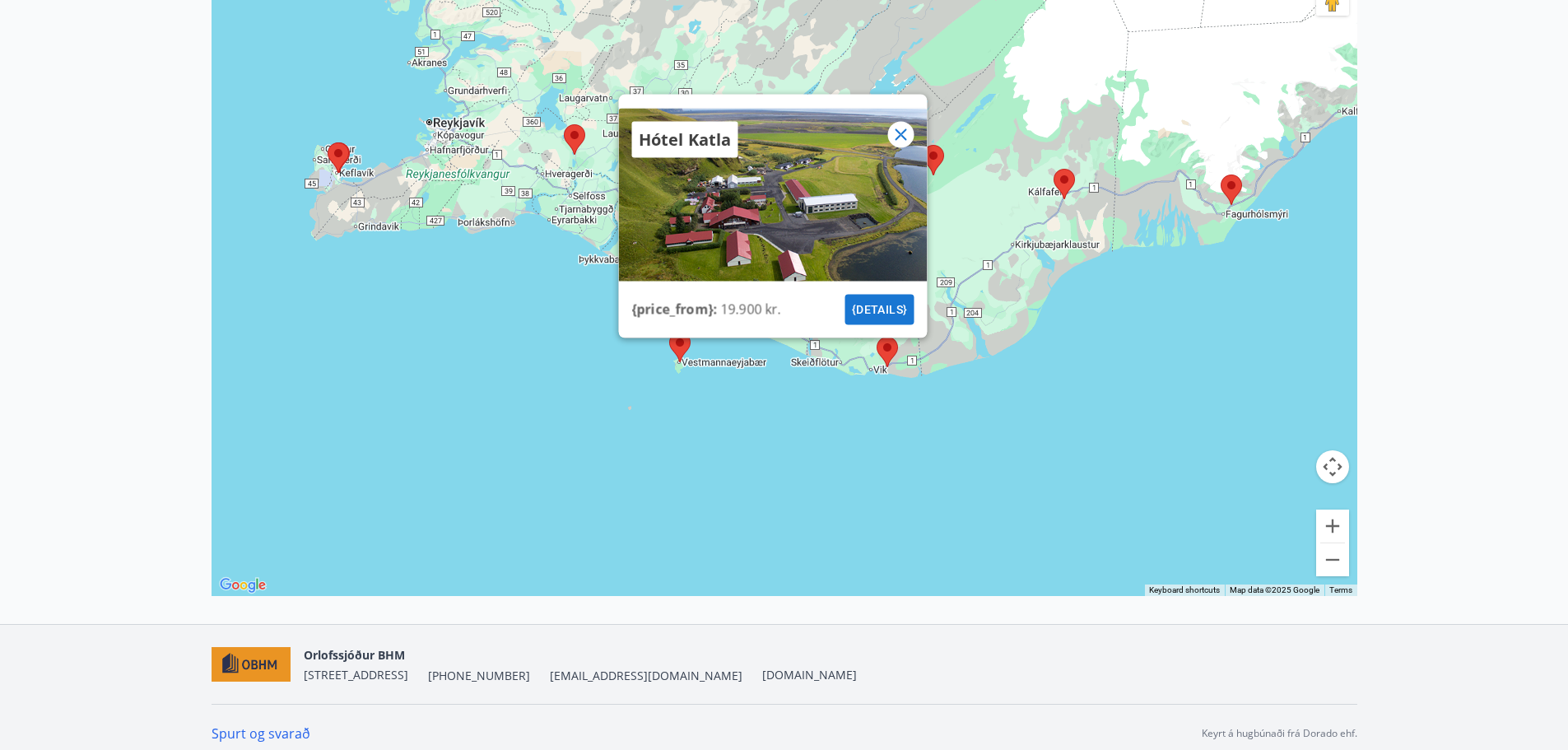
click at [899, 124] on icon at bounding box center [901, 134] width 20 height 20
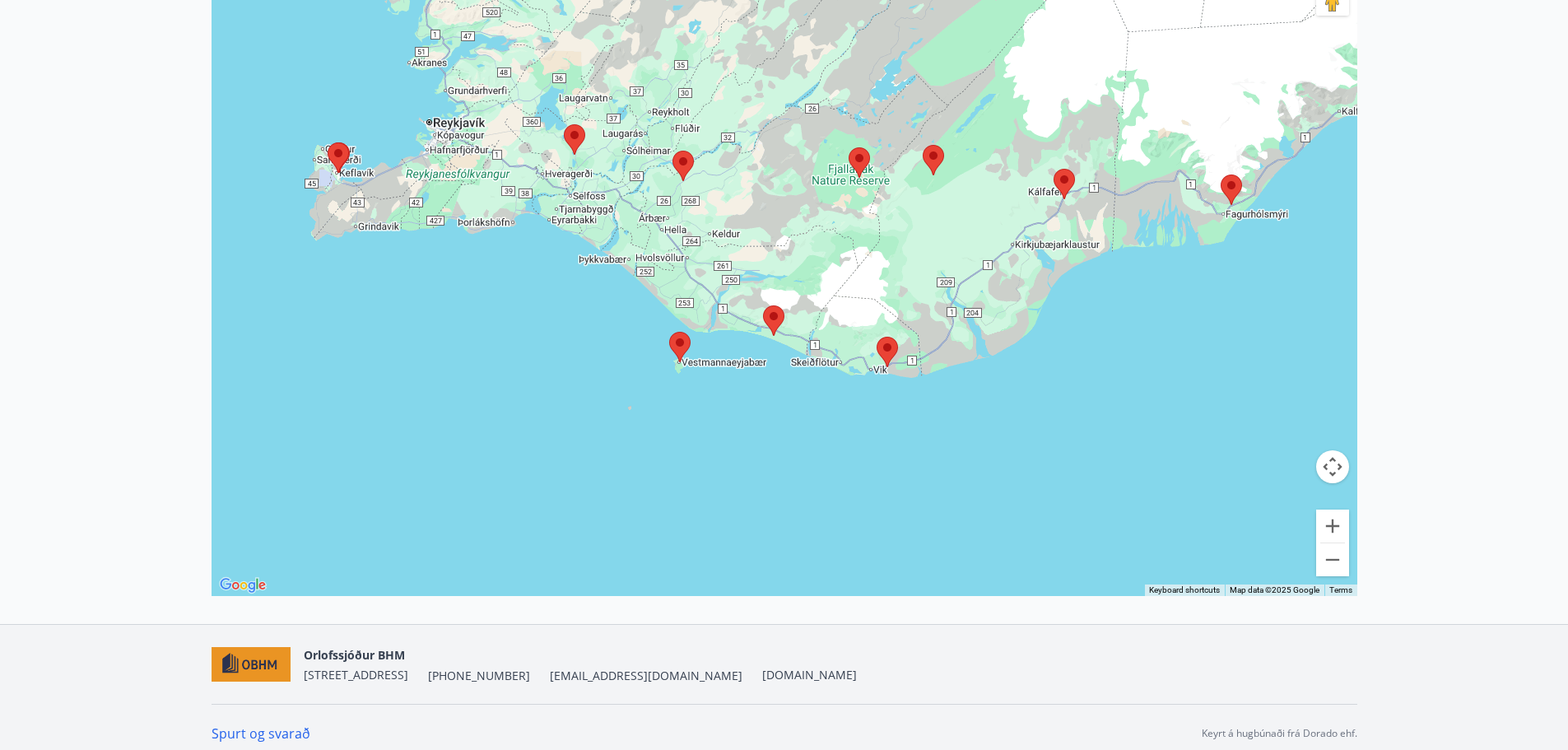
click at [881, 341] on img at bounding box center [888, 351] width 35 height 44
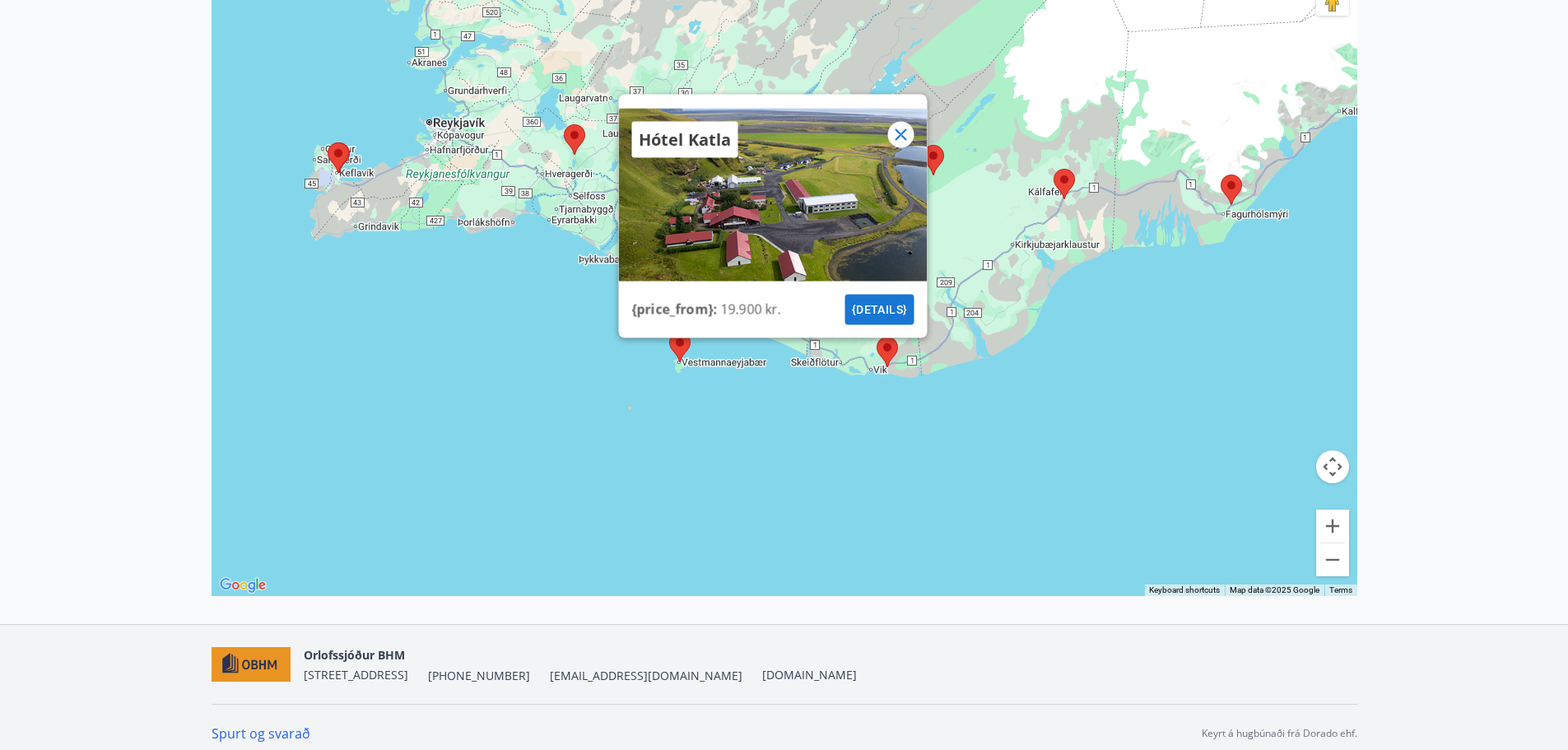
click at [898, 128] on icon at bounding box center [901, 134] width 20 height 20
